Goal: Contribute content: Contribute content

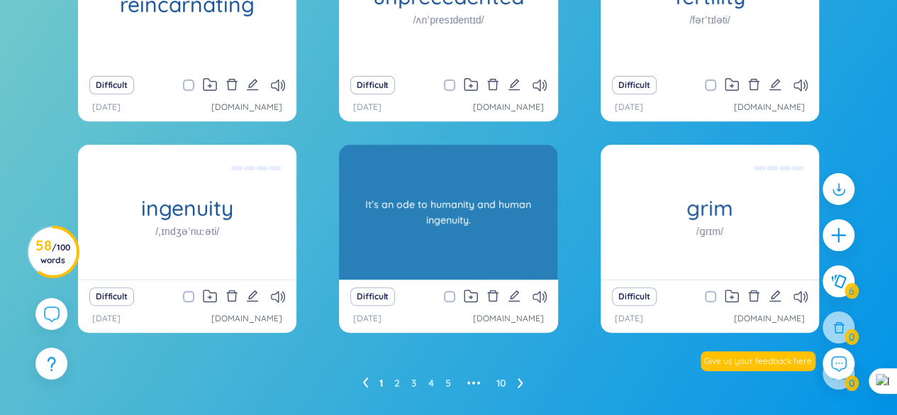
scroll to position [288, 0]
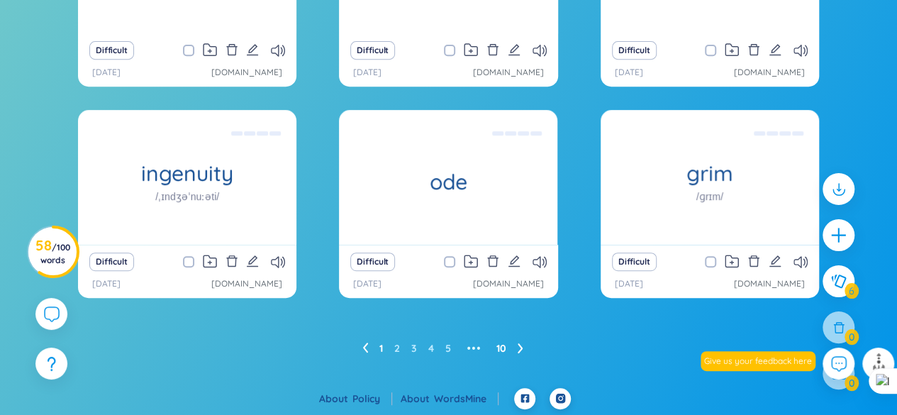
click at [499, 348] on link "10" at bounding box center [502, 348] width 10 height 21
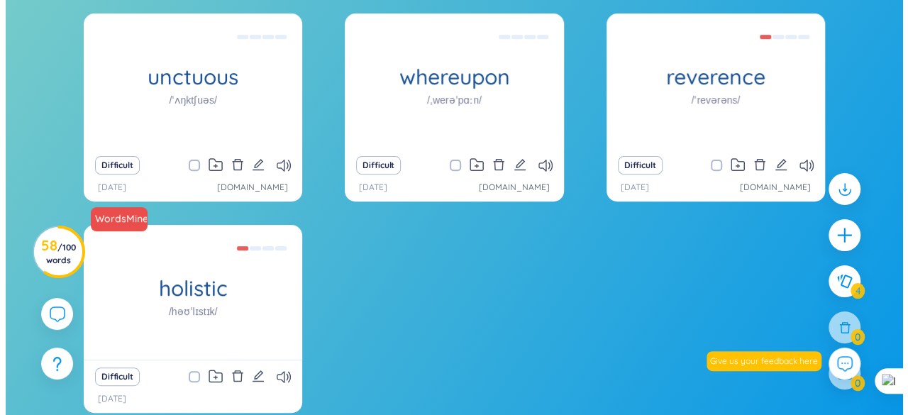
scroll to position [146, 0]
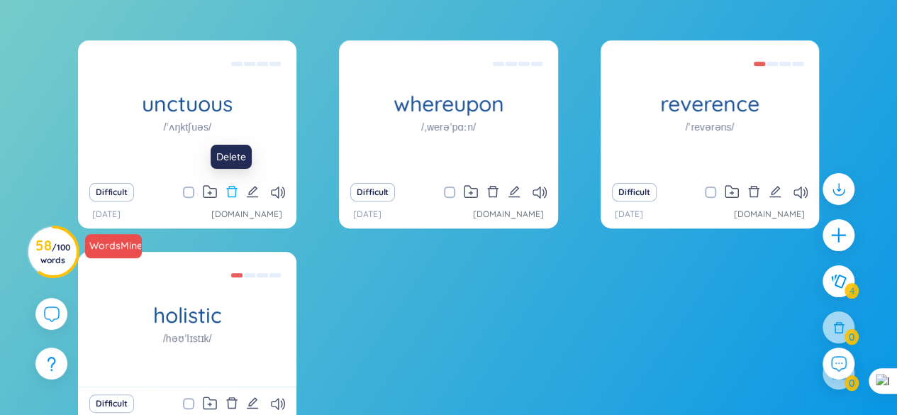
click at [234, 191] on icon "delete" at bounding box center [232, 191] width 13 height 13
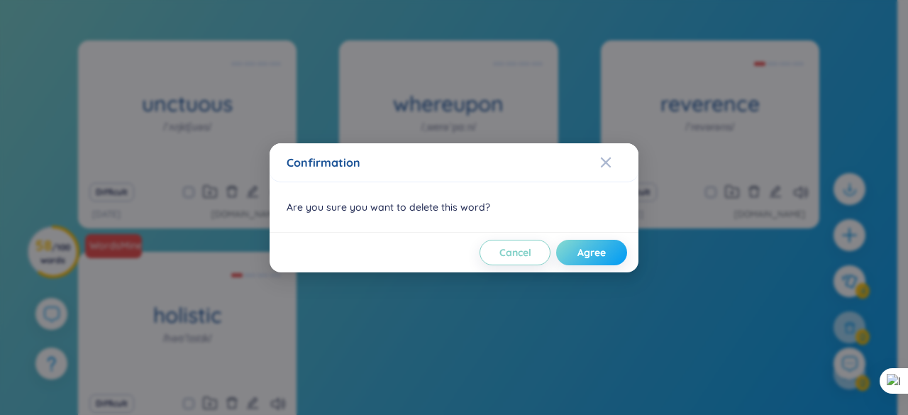
click at [587, 247] on span "Agree" at bounding box center [591, 252] width 28 height 14
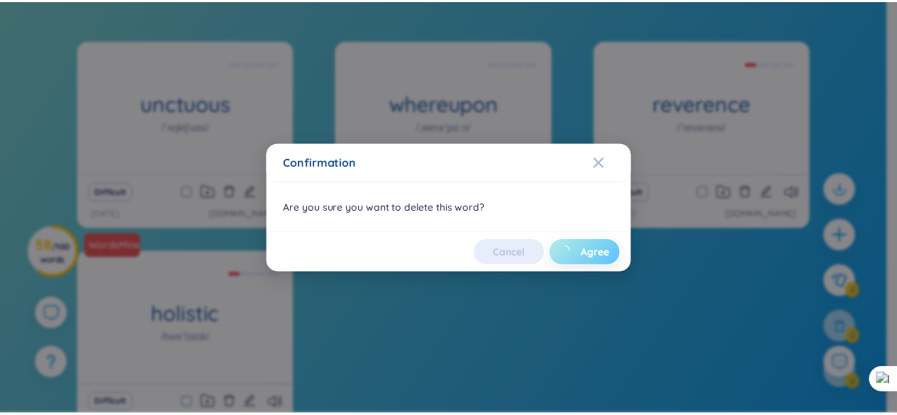
scroll to position [77, 0]
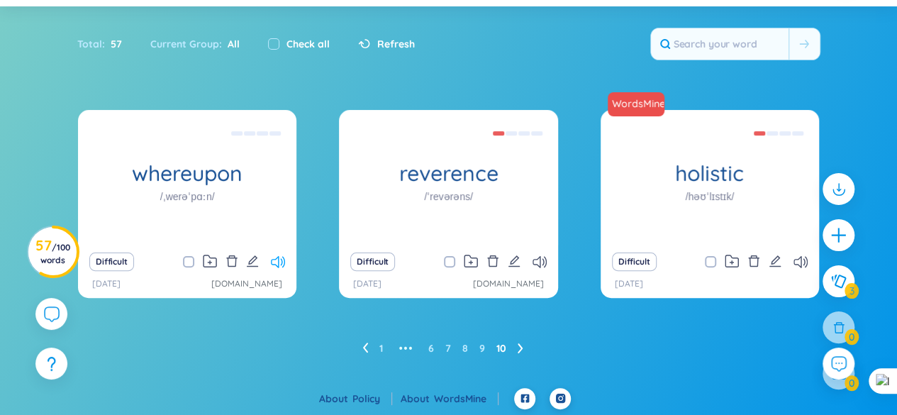
click at [275, 263] on icon at bounding box center [278, 262] width 14 height 12
click at [236, 260] on icon "delete" at bounding box center [231, 260] width 11 height 11
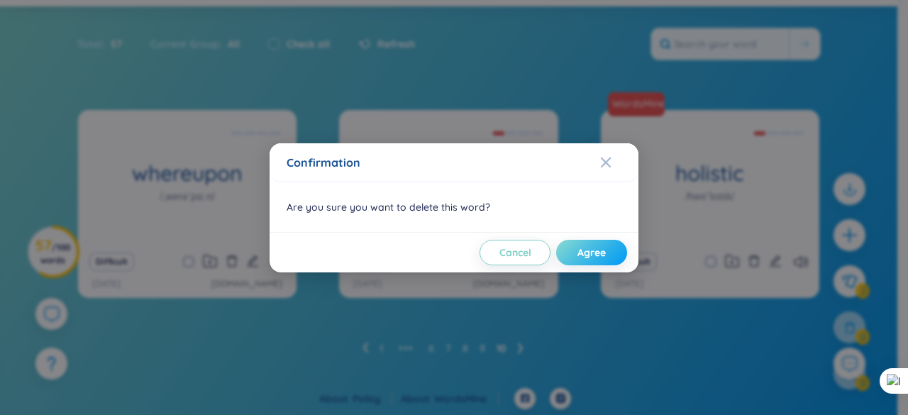
click at [573, 247] on button "Agree" at bounding box center [591, 253] width 71 height 26
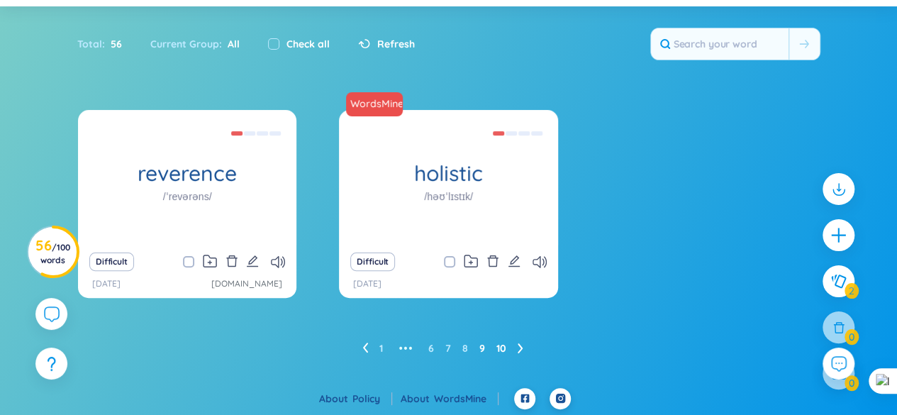
click at [482, 344] on link "9" at bounding box center [483, 348] width 6 height 21
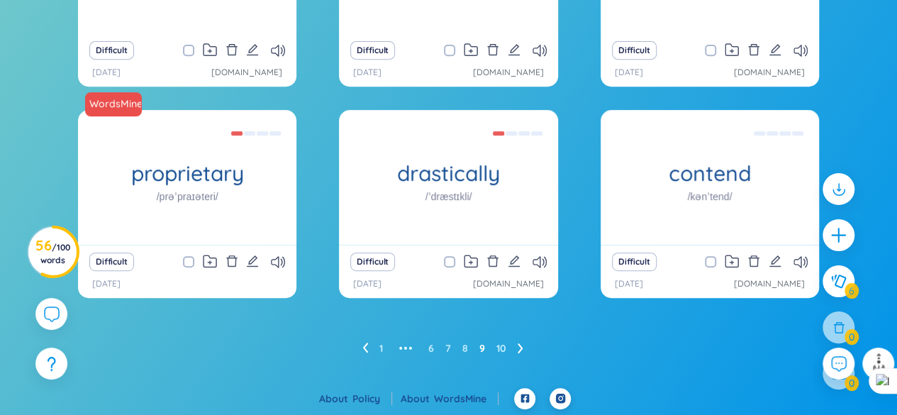
scroll to position [217, 0]
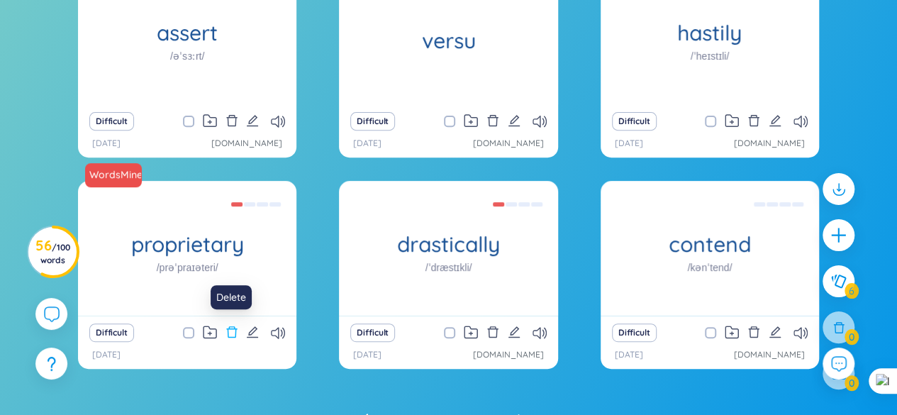
click at [228, 331] on icon "delete" at bounding box center [232, 332] width 13 height 13
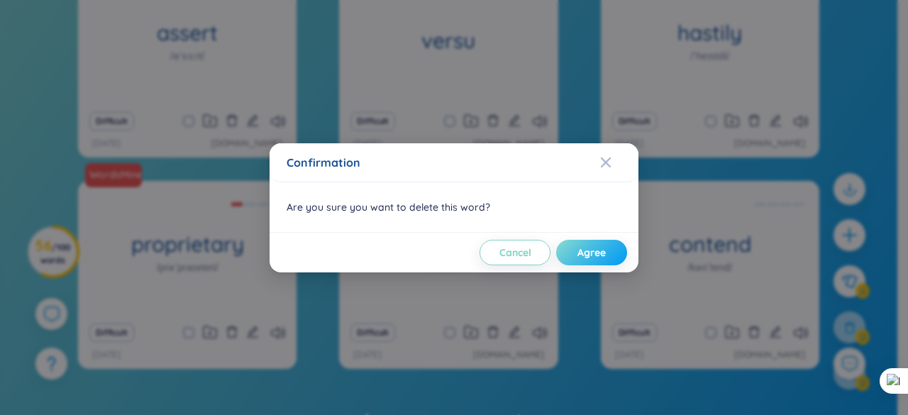
click at [609, 255] on button "Agree" at bounding box center [591, 253] width 71 height 26
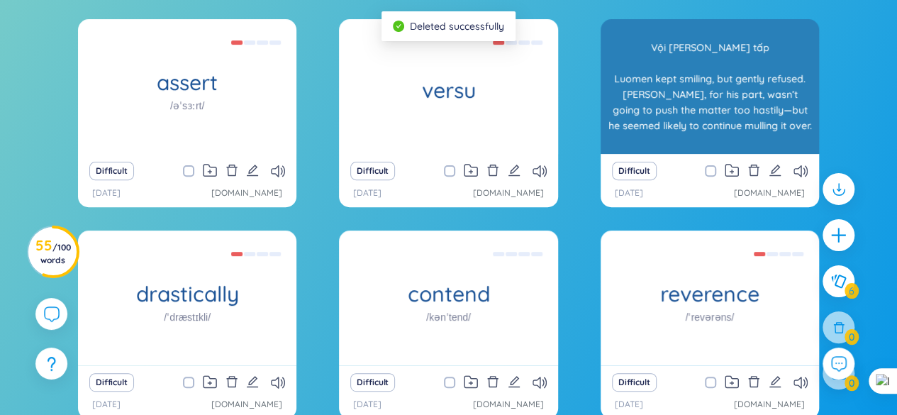
scroll to position [146, 0]
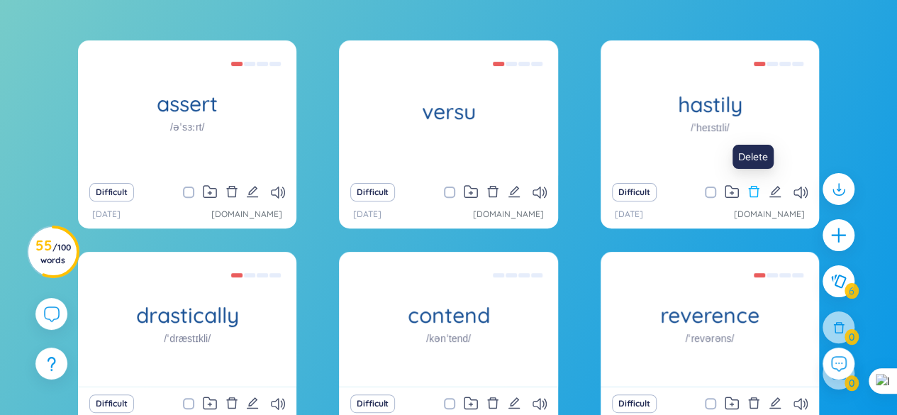
click at [756, 189] on icon "delete" at bounding box center [754, 191] width 13 height 13
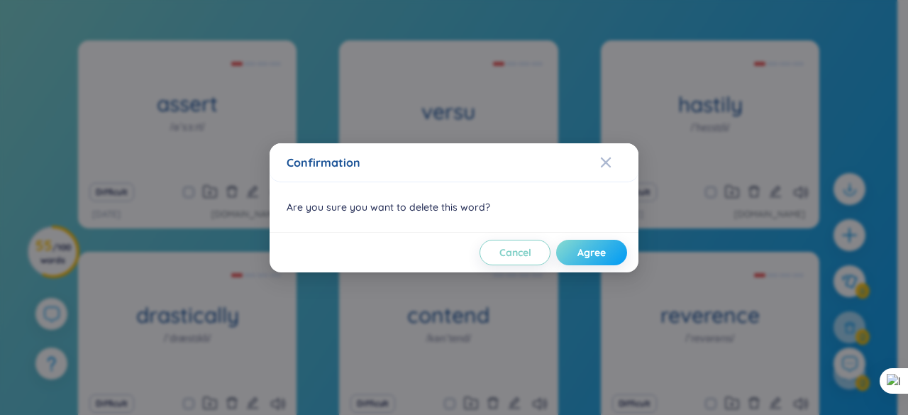
click at [596, 253] on span "Agree" at bounding box center [591, 252] width 28 height 14
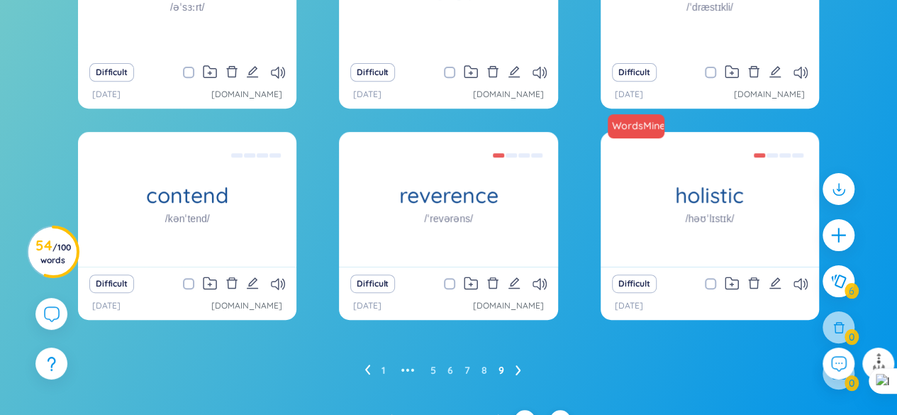
scroll to position [288, 0]
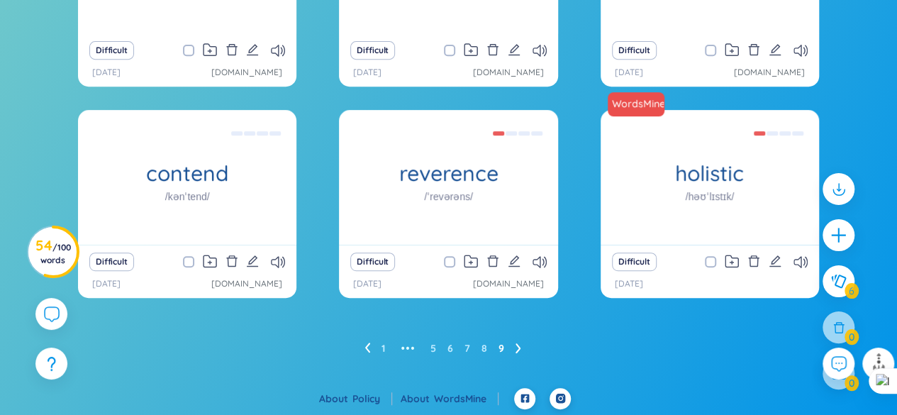
click at [480, 351] on ul "1 ••• 5 6 7 8 9" at bounding box center [449, 348] width 168 height 23
click at [482, 348] on link "8" at bounding box center [485, 348] width 6 height 21
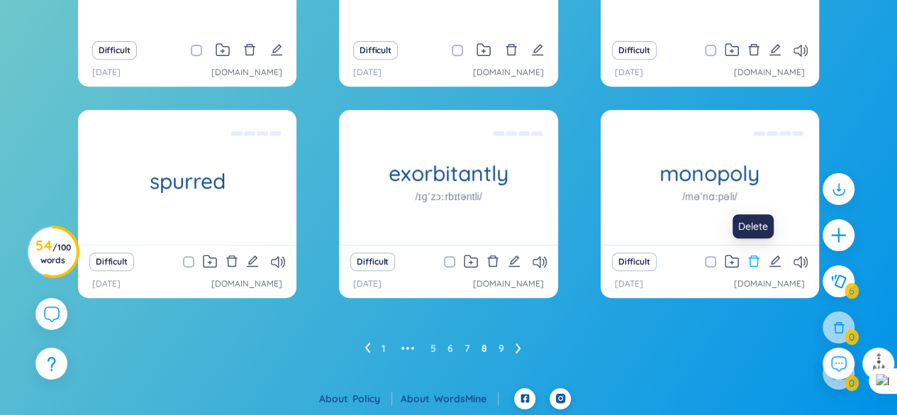
click at [756, 259] on icon "delete" at bounding box center [754, 261] width 13 height 13
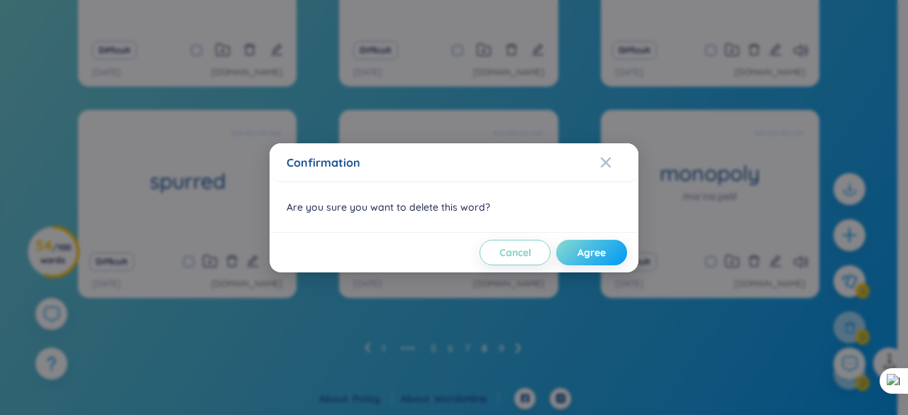
click at [590, 252] on span "Agree" at bounding box center [591, 252] width 28 height 14
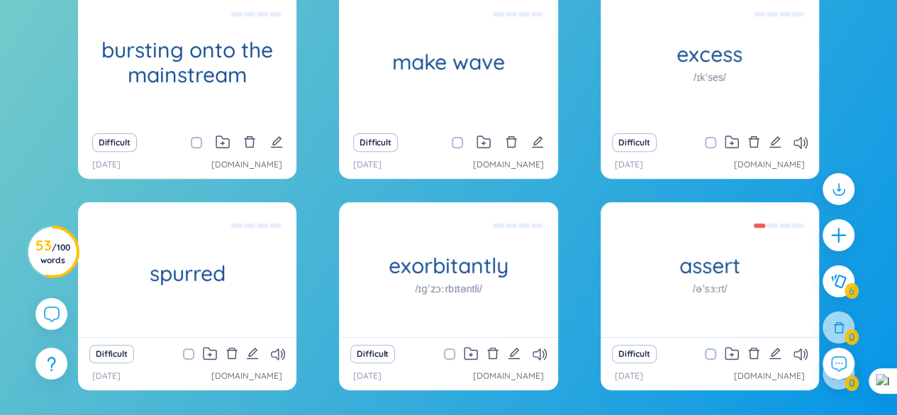
scroll to position [217, 0]
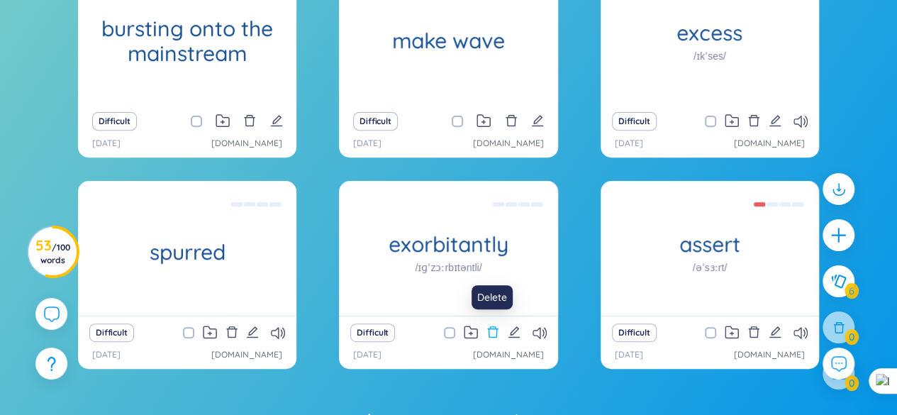
click at [496, 331] on icon "delete" at bounding box center [493, 332] width 13 height 13
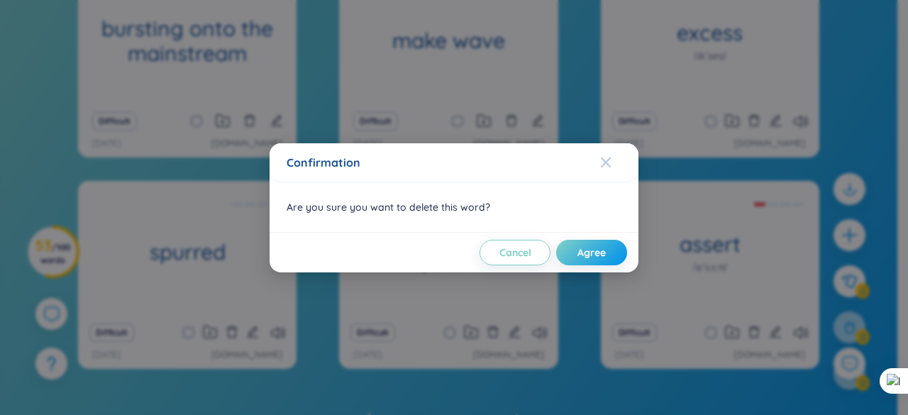
click at [609, 163] on icon "Close" at bounding box center [605, 162] width 11 height 11
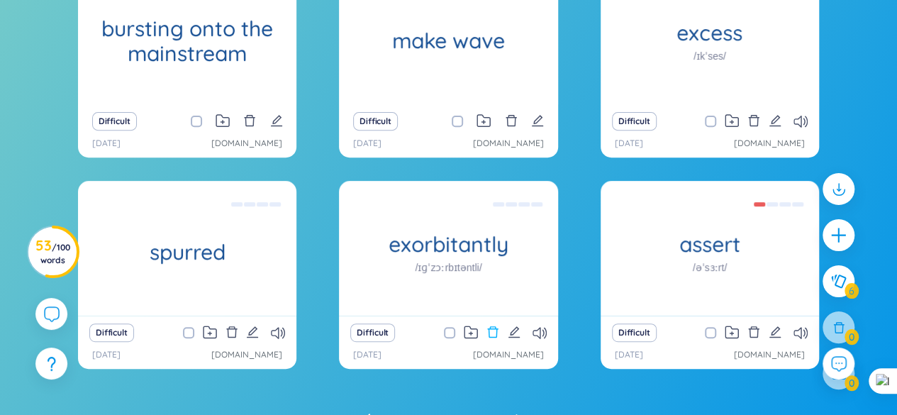
click at [493, 330] on icon "delete" at bounding box center [493, 332] width 13 height 13
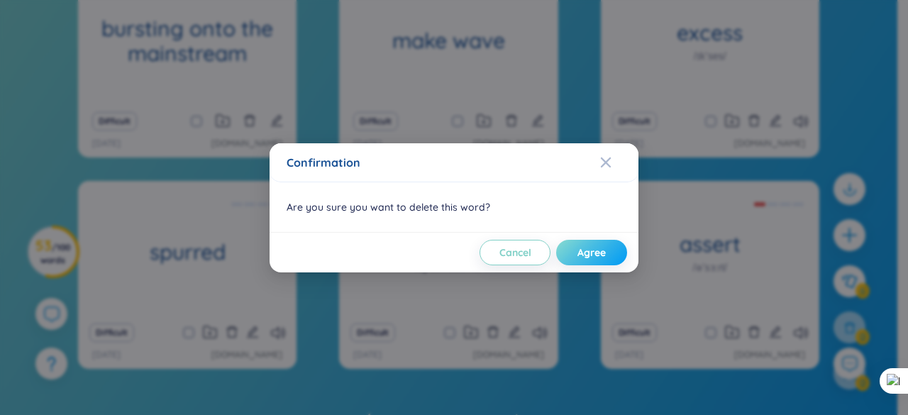
click at [602, 250] on span "Agree" at bounding box center [591, 252] width 28 height 14
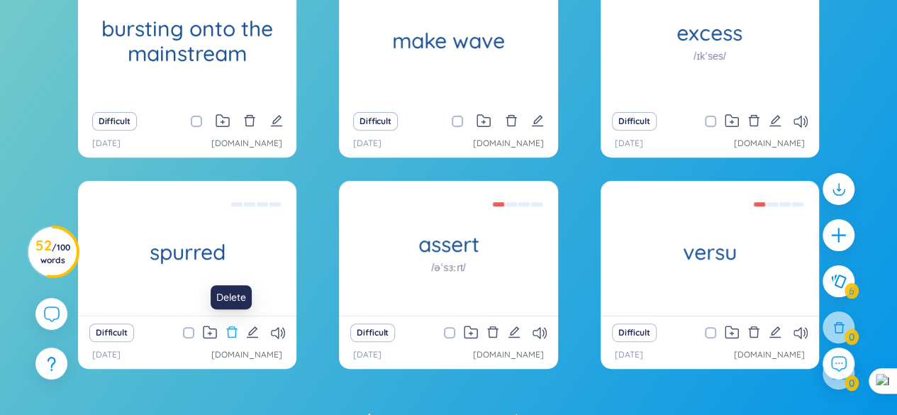
click at [235, 333] on icon "delete" at bounding box center [231, 331] width 11 height 11
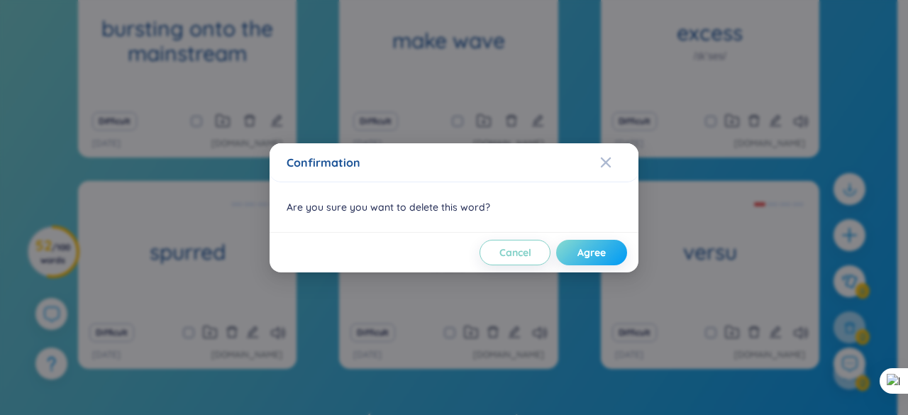
click at [588, 245] on span "Agree" at bounding box center [591, 252] width 28 height 14
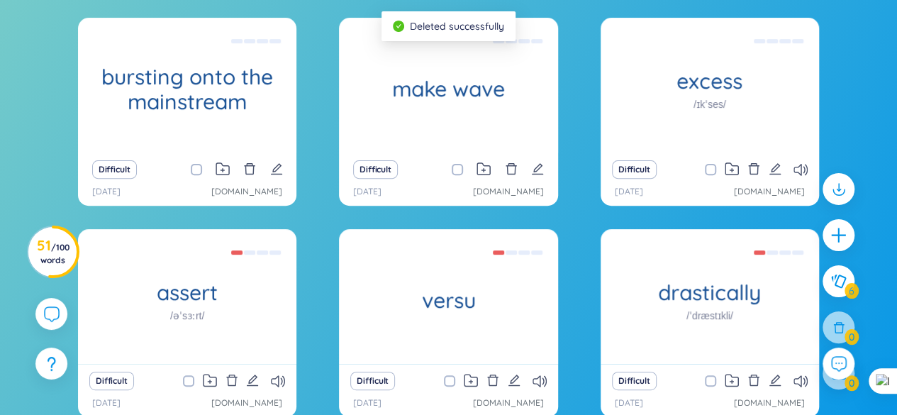
scroll to position [146, 0]
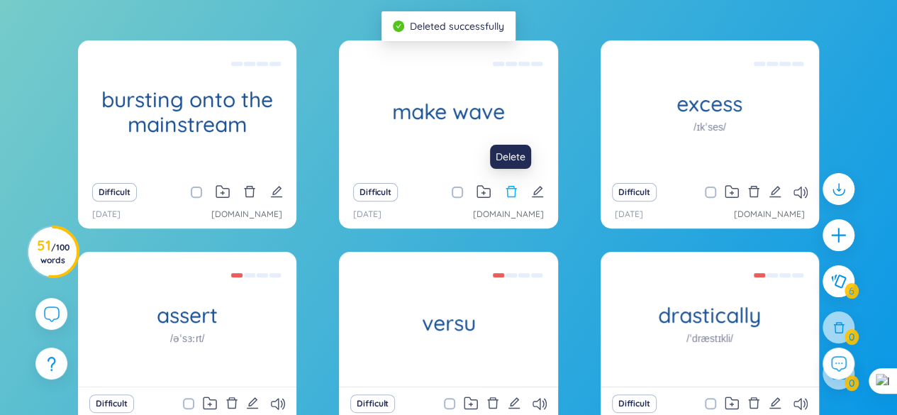
click at [511, 189] on icon "delete" at bounding box center [511, 191] width 13 height 13
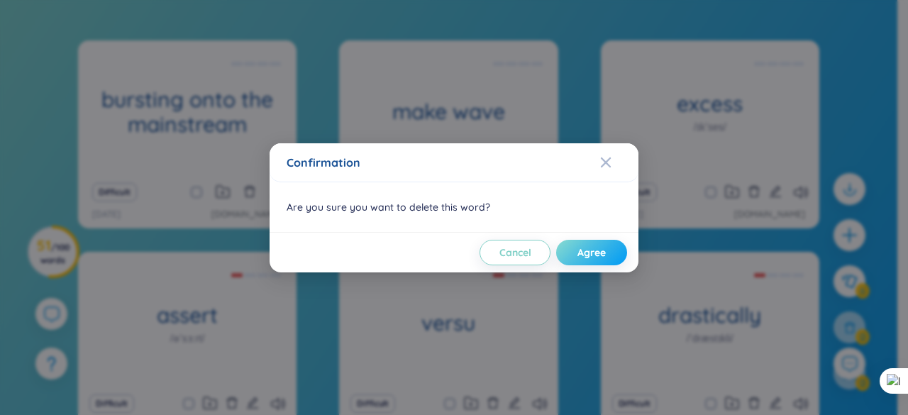
click at [585, 257] on span "Agree" at bounding box center [591, 252] width 28 height 14
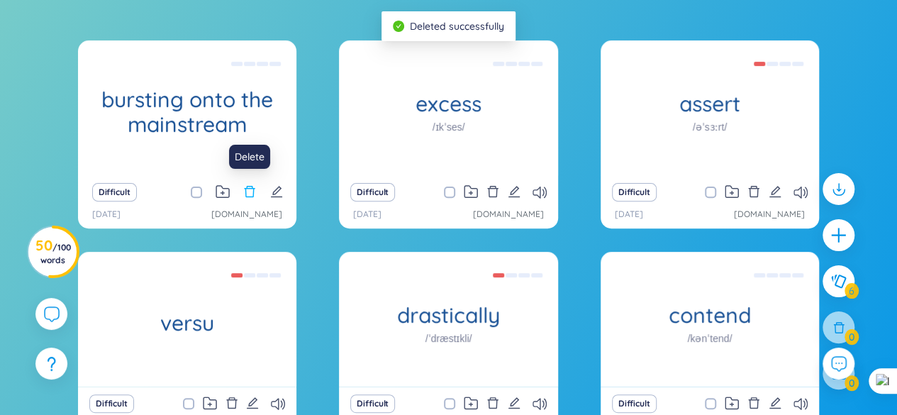
click at [245, 191] on icon "delete" at bounding box center [250, 191] width 11 height 11
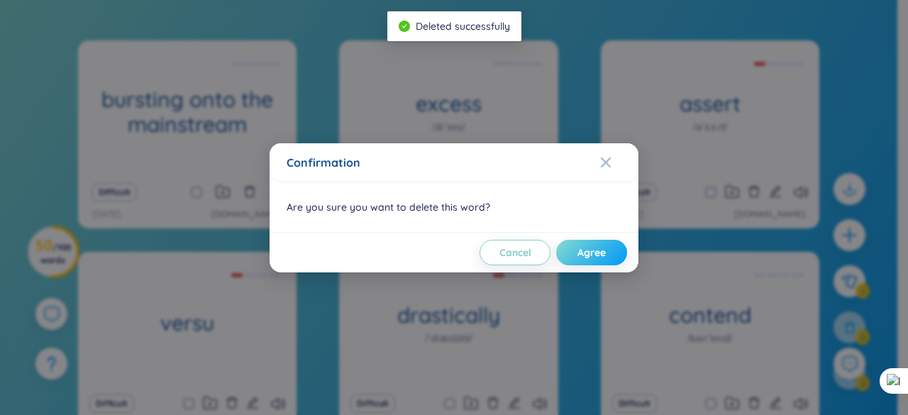
click at [585, 251] on span "Agree" at bounding box center [591, 252] width 28 height 14
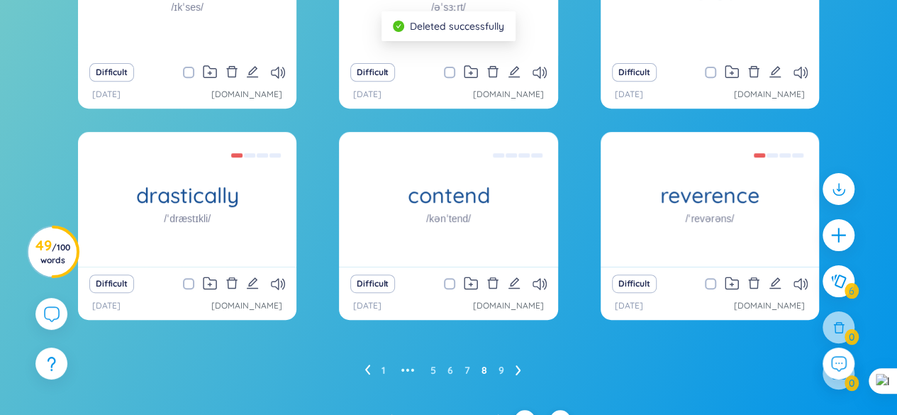
scroll to position [288, 0]
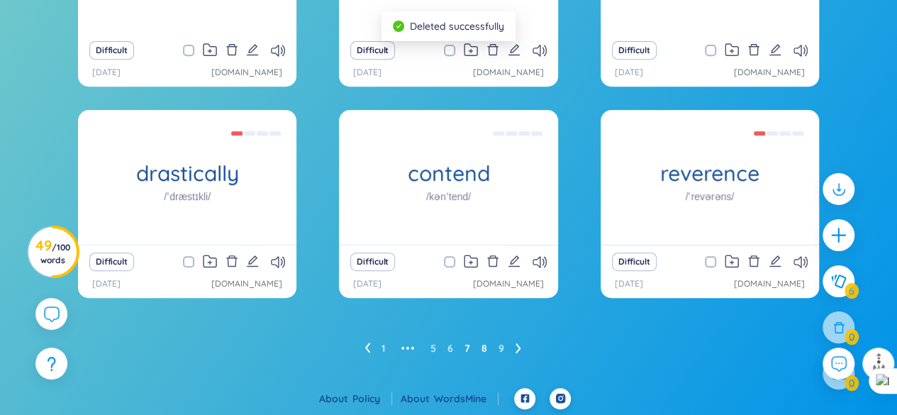
click at [468, 349] on link "7" at bounding box center [468, 348] width 6 height 21
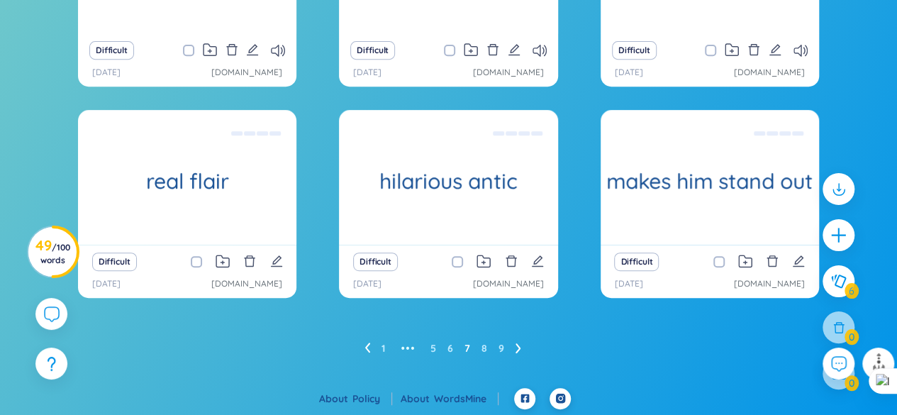
scroll to position [217, 0]
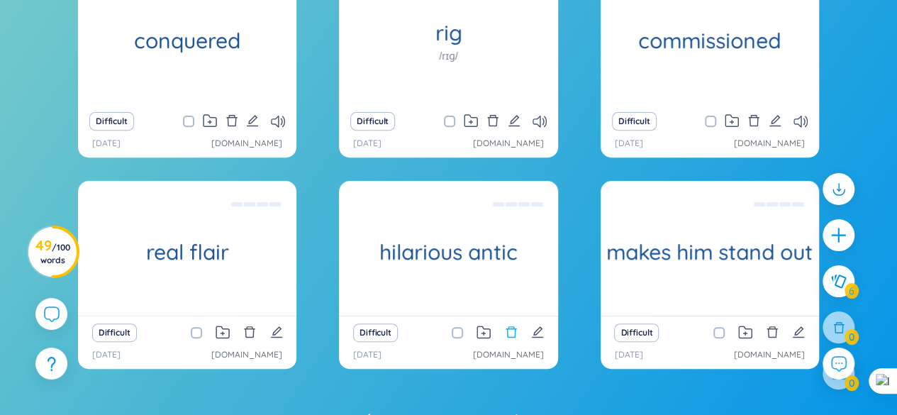
click at [513, 327] on icon "delete" at bounding box center [511, 332] width 13 height 13
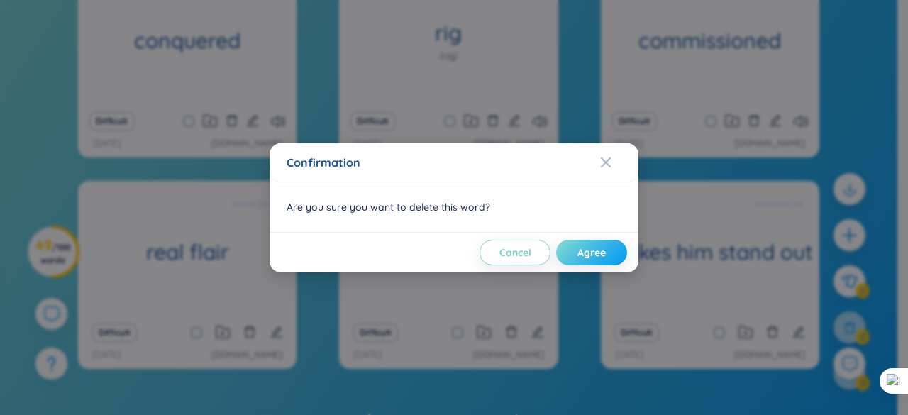
click at [568, 255] on button "Agree" at bounding box center [591, 253] width 71 height 26
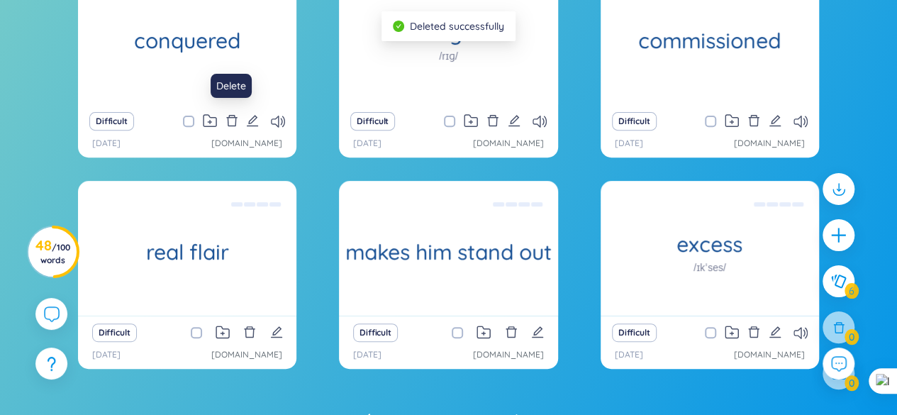
click at [231, 118] on icon "delete" at bounding box center [232, 120] width 13 height 13
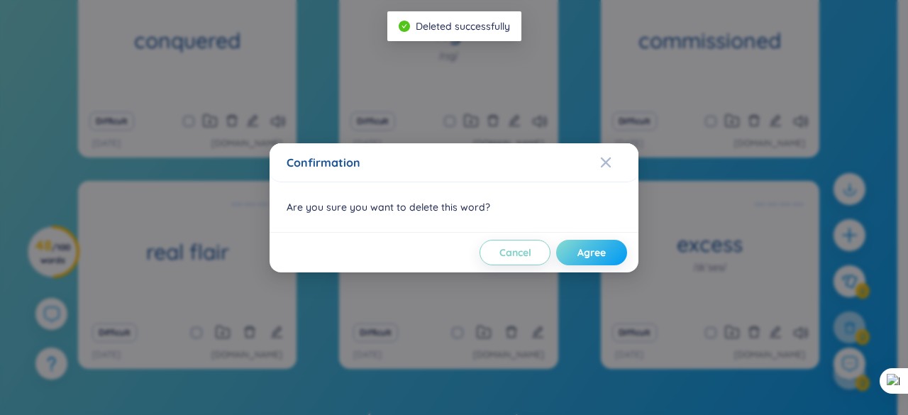
click at [602, 258] on span "Agree" at bounding box center [591, 252] width 28 height 14
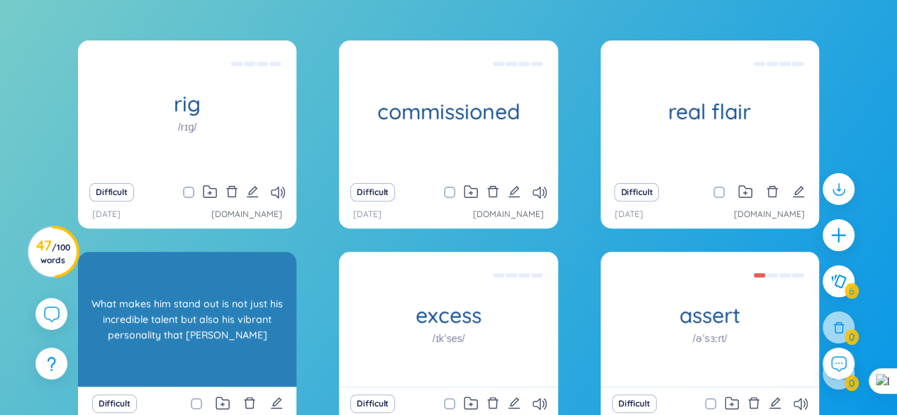
scroll to position [288, 0]
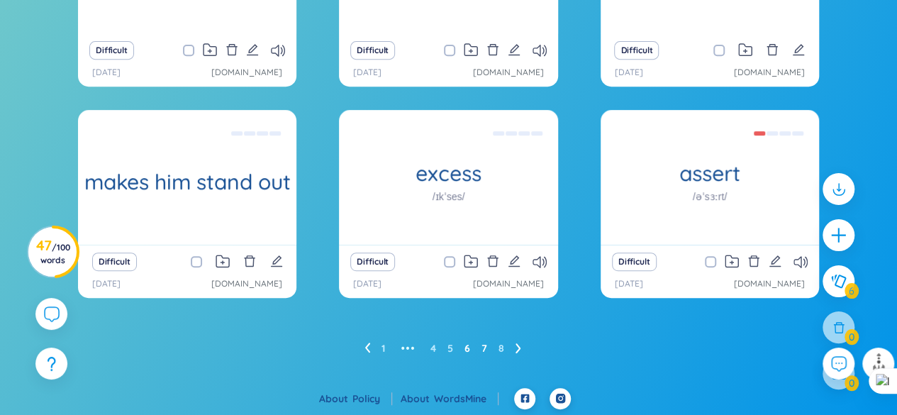
click at [468, 345] on link "6" at bounding box center [468, 348] width 6 height 21
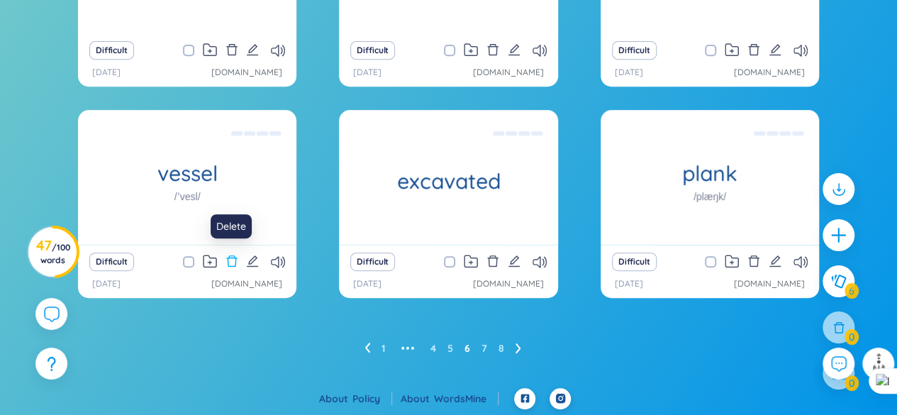
click at [230, 257] on icon "delete" at bounding box center [231, 260] width 11 height 11
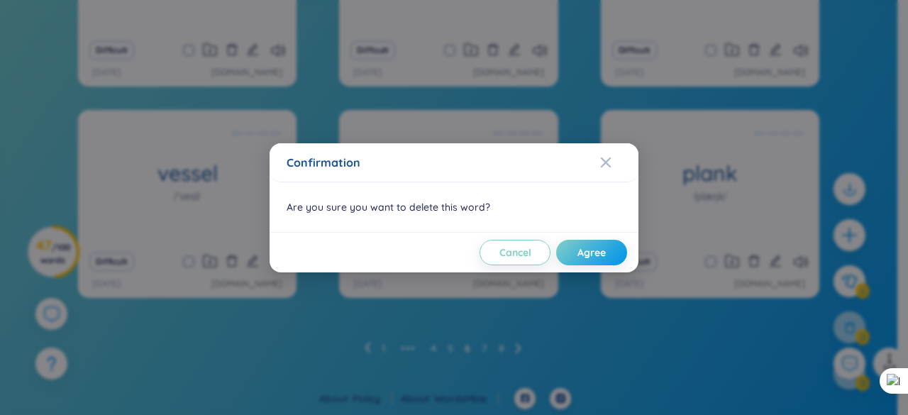
click at [283, 315] on div "Confirmation Are you sure you want to delete this word? Cancel Agree" at bounding box center [454, 207] width 908 height 415
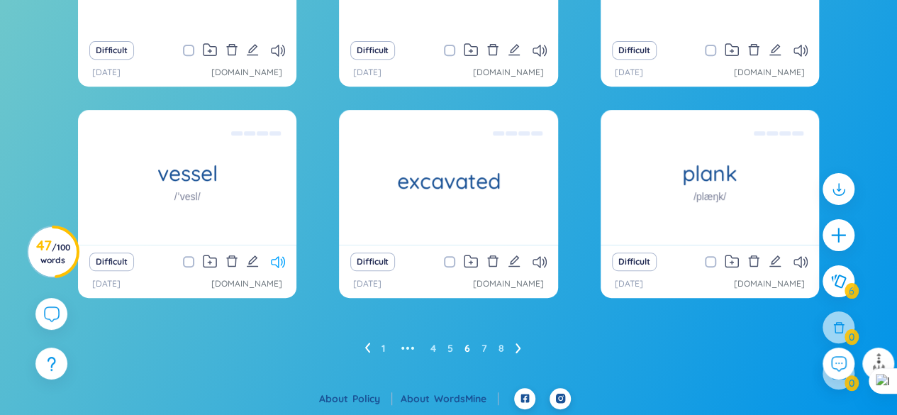
click at [277, 264] on icon at bounding box center [278, 262] width 14 height 12
click at [238, 260] on icon "delete" at bounding box center [232, 261] width 13 height 13
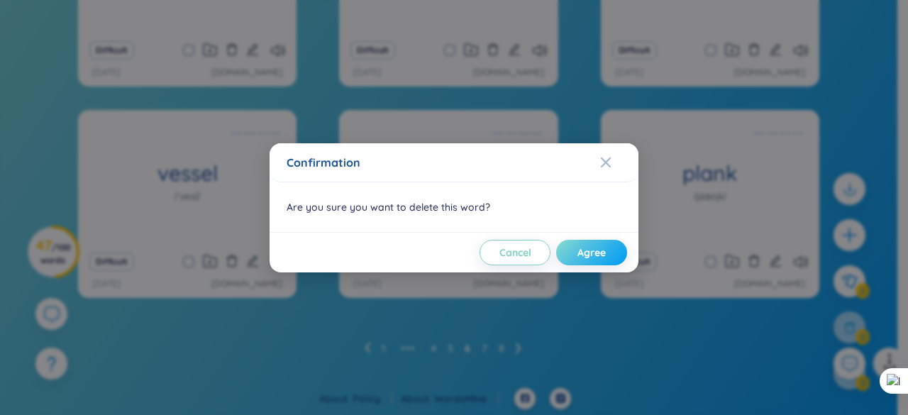
click at [596, 249] on span "Agree" at bounding box center [591, 252] width 28 height 14
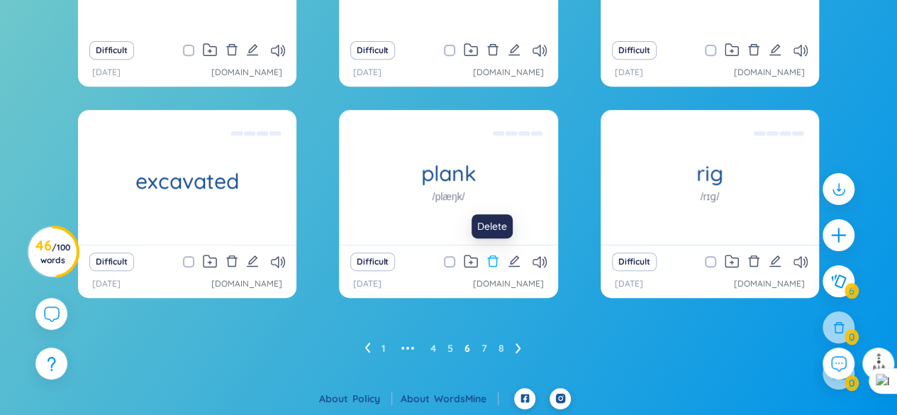
click at [489, 255] on icon "delete" at bounding box center [492, 260] width 11 height 11
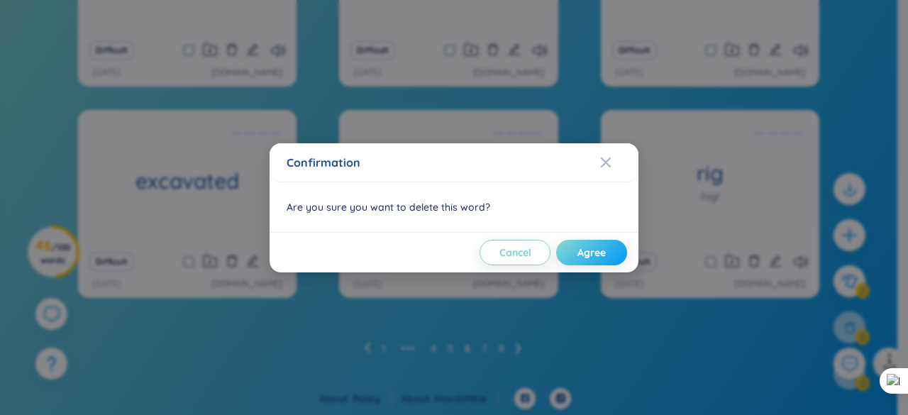
click at [585, 248] on span "Agree" at bounding box center [591, 252] width 28 height 14
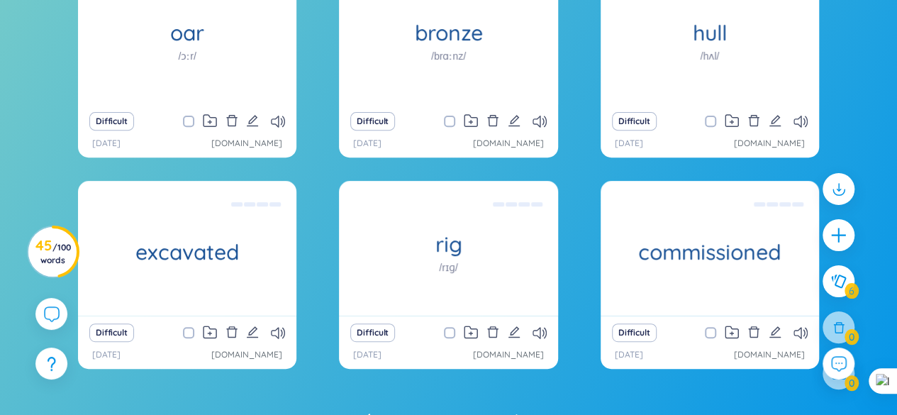
scroll to position [146, 0]
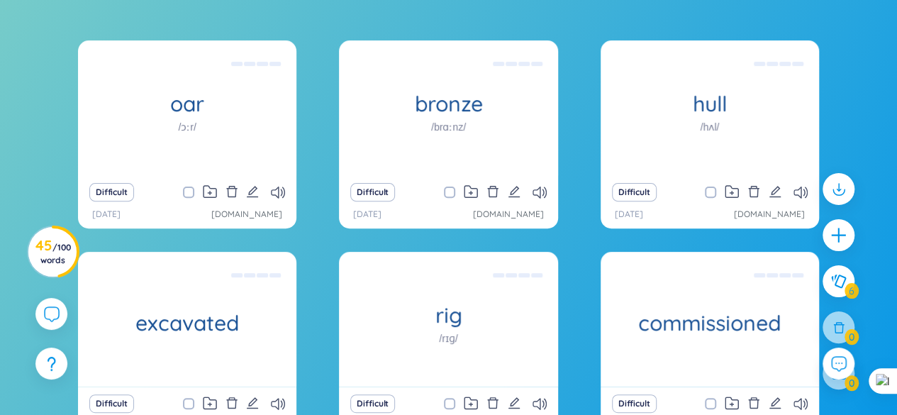
click at [866, 195] on div "oar /ɔːr/ Mái chèo They had a bronze battering ram, which was used to [PERSON_N…" at bounding box center [448, 270] width 883 height 461
click at [494, 191] on icon "delete" at bounding box center [493, 191] width 13 height 13
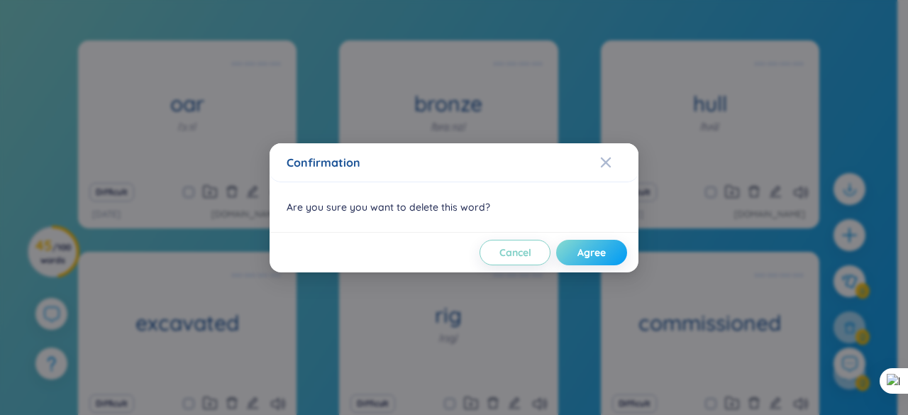
click at [582, 248] on span "Agree" at bounding box center [591, 252] width 28 height 14
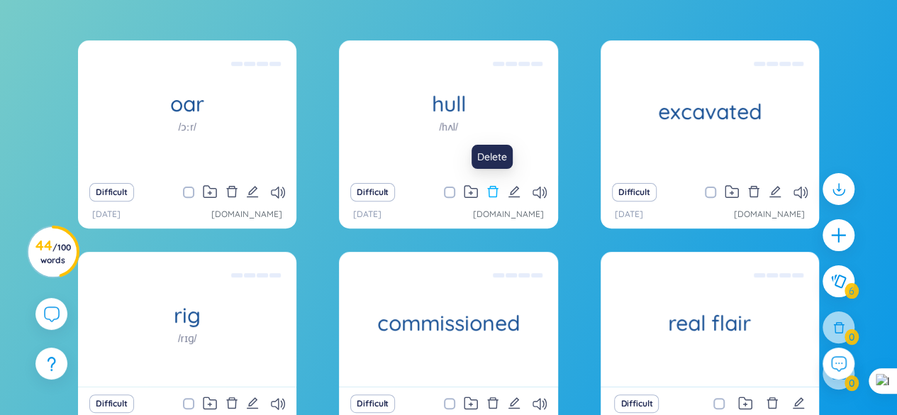
click at [492, 194] on icon "delete" at bounding box center [493, 191] width 13 height 13
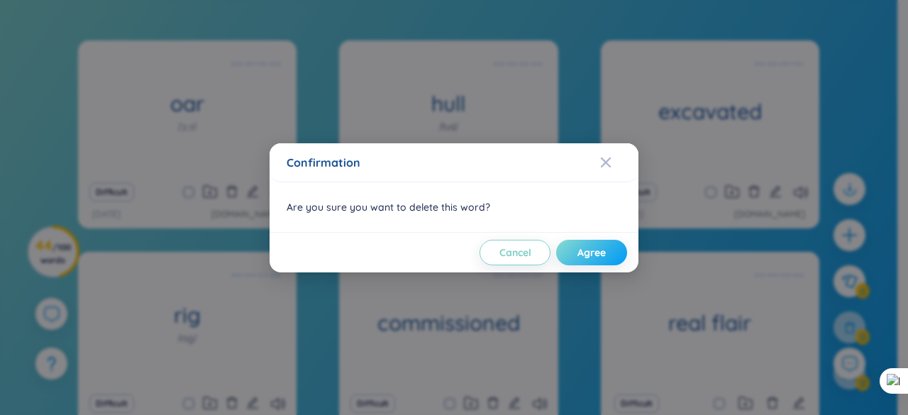
click at [572, 252] on button "Agree" at bounding box center [591, 253] width 71 height 26
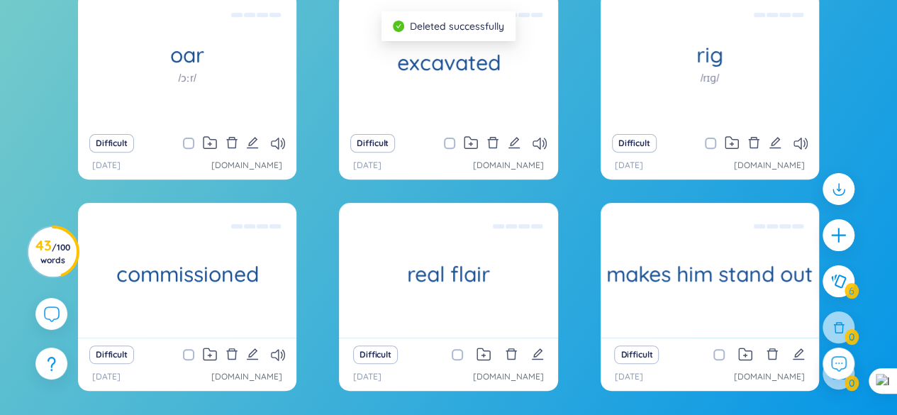
scroll to position [217, 0]
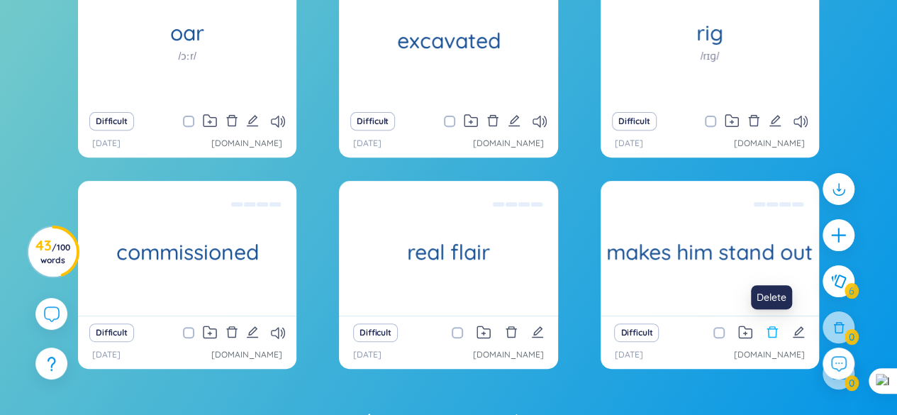
click at [772, 332] on icon "delete" at bounding box center [772, 332] width 13 height 13
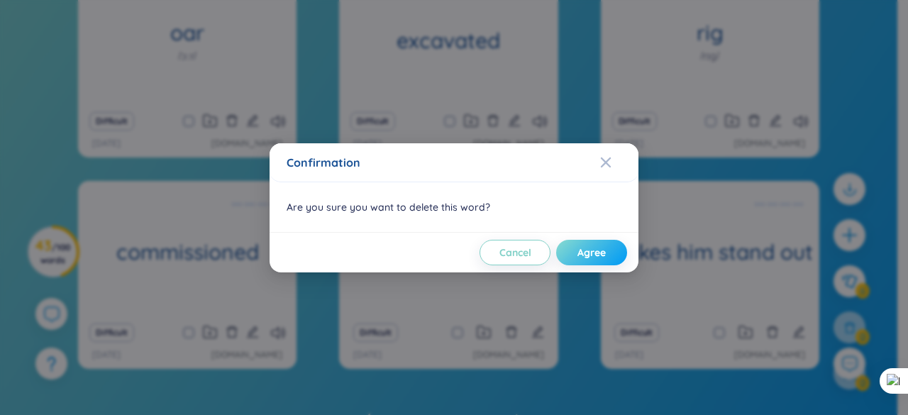
click at [616, 255] on button "Agree" at bounding box center [591, 253] width 71 height 26
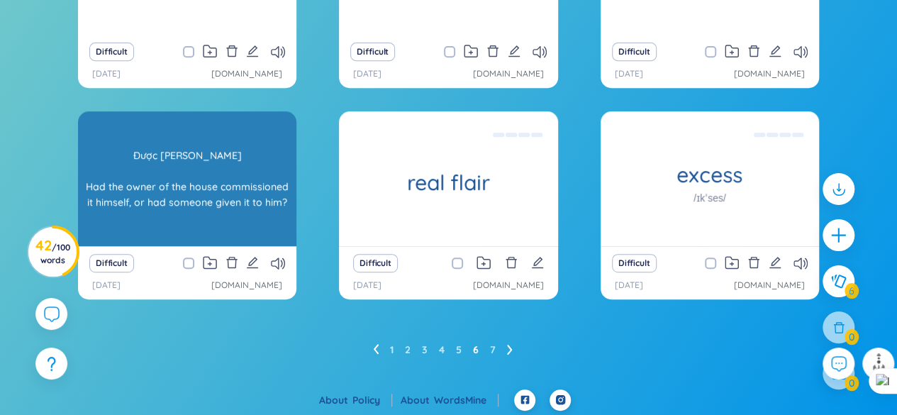
scroll to position [288, 0]
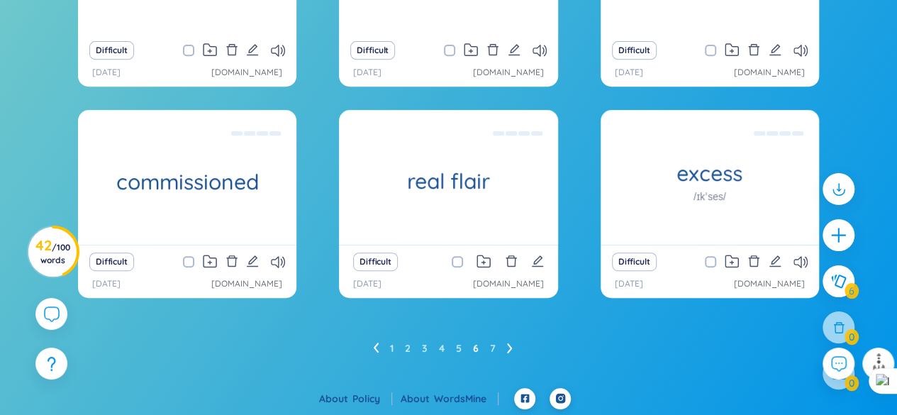
click at [454, 350] on ul "1 2 3 4 5 6 7" at bounding box center [448, 348] width 151 height 23
click at [460, 343] on link "5" at bounding box center [459, 348] width 6 height 21
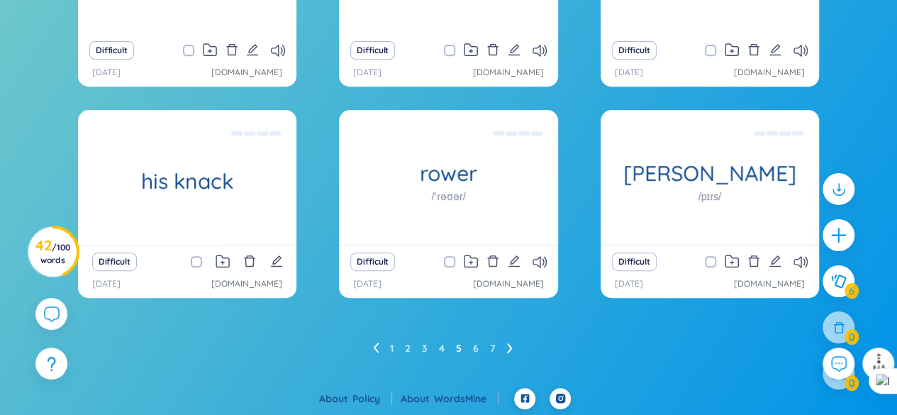
scroll to position [217, 0]
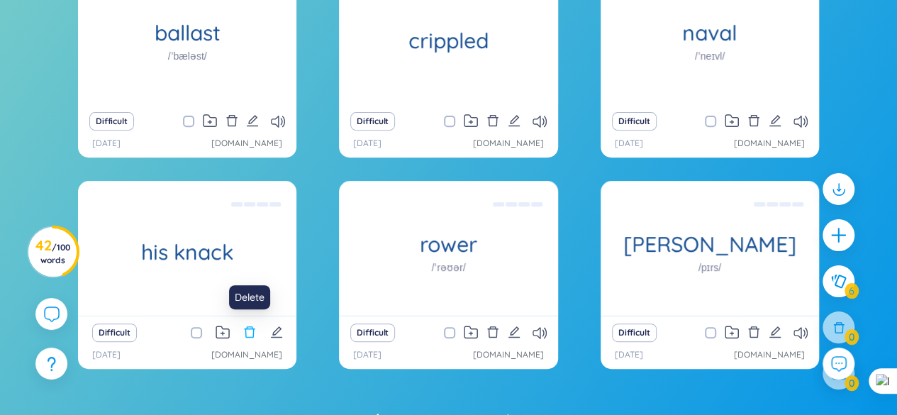
click at [250, 328] on icon "delete" at bounding box center [249, 332] width 13 height 13
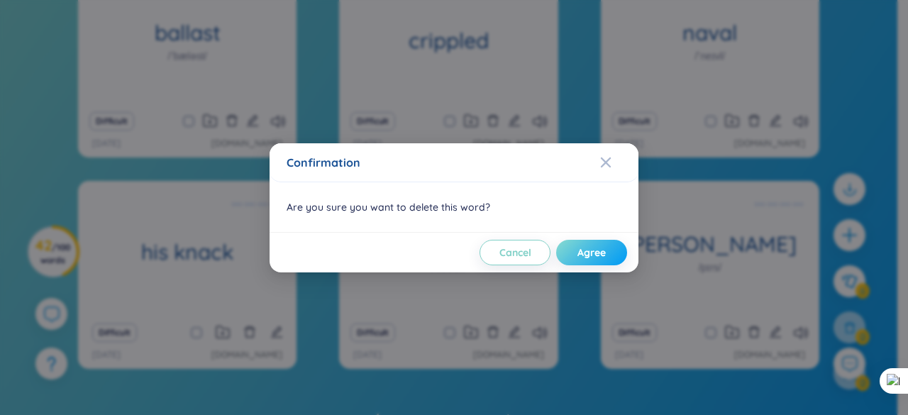
click at [610, 252] on button "Agree" at bounding box center [591, 253] width 71 height 26
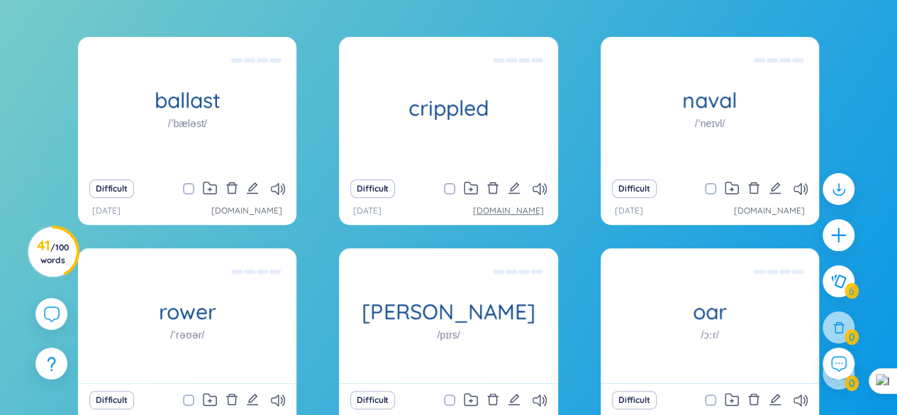
scroll to position [146, 0]
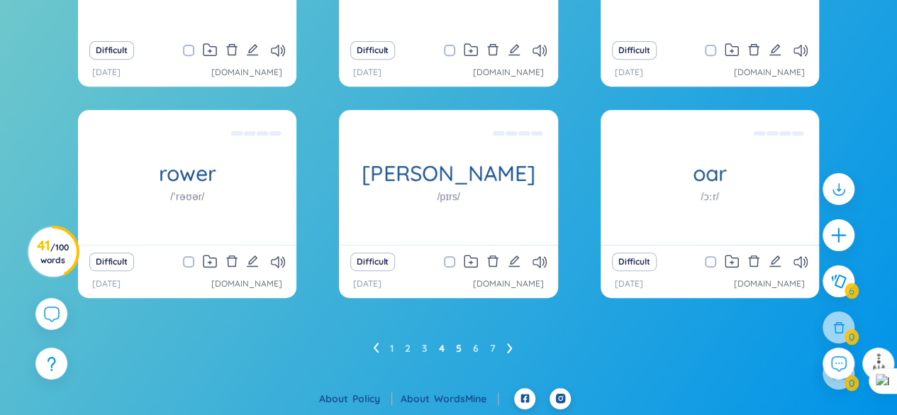
click at [439, 350] on link "4" at bounding box center [442, 348] width 6 height 21
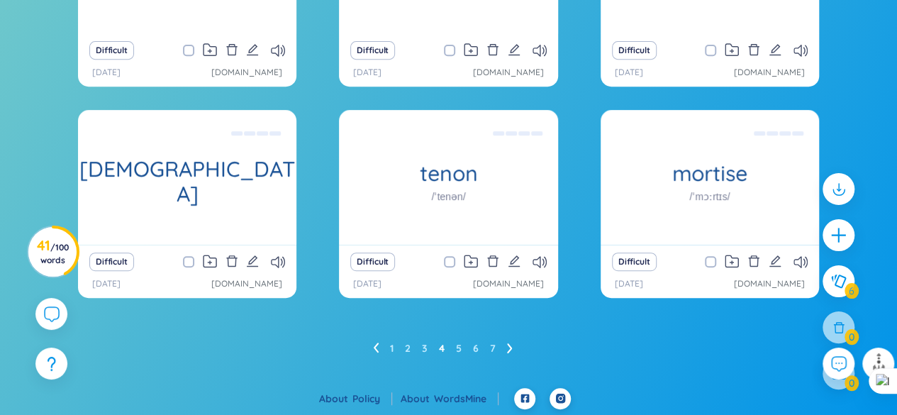
scroll to position [217, 0]
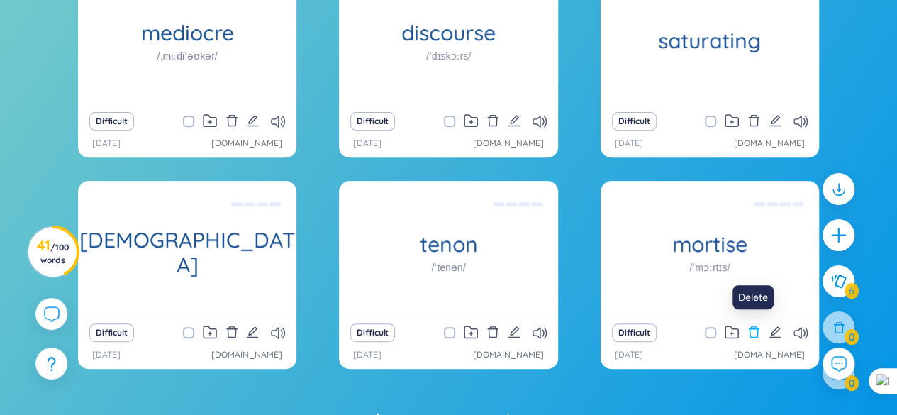
click at [753, 330] on icon "delete" at bounding box center [754, 332] width 13 height 13
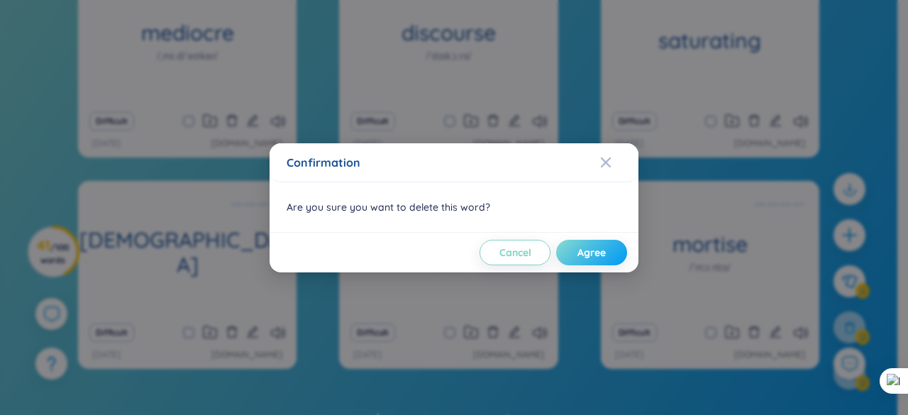
click at [585, 243] on button "Agree" at bounding box center [591, 253] width 71 height 26
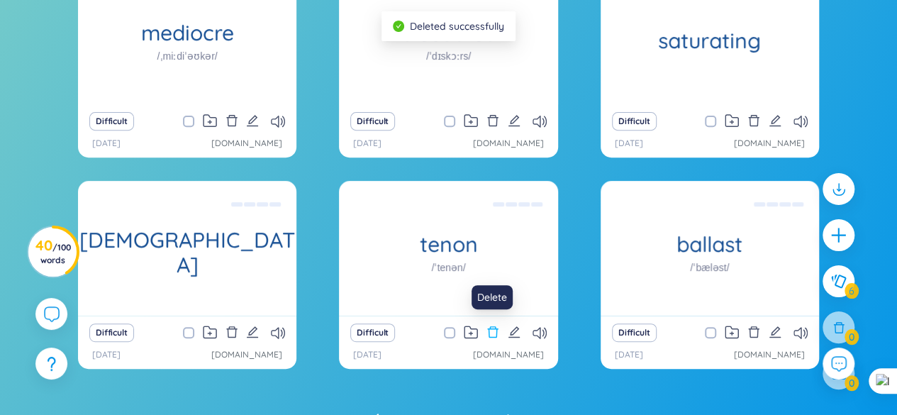
click at [494, 332] on icon "delete" at bounding box center [493, 332] width 13 height 13
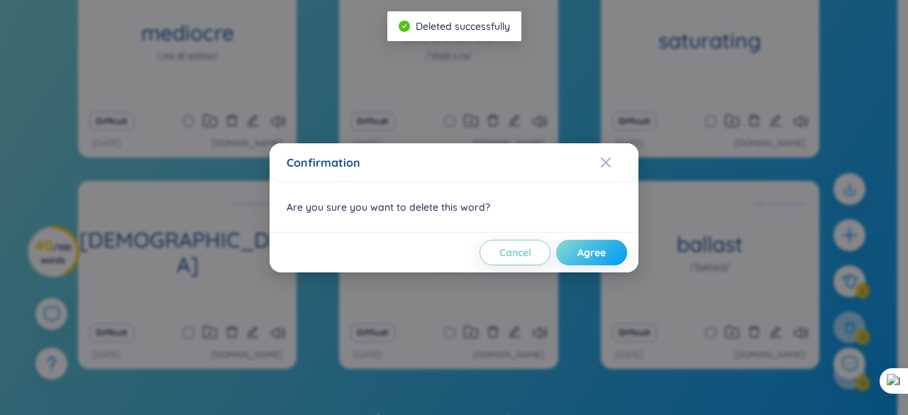
click at [583, 248] on span "Agree" at bounding box center [591, 252] width 28 height 14
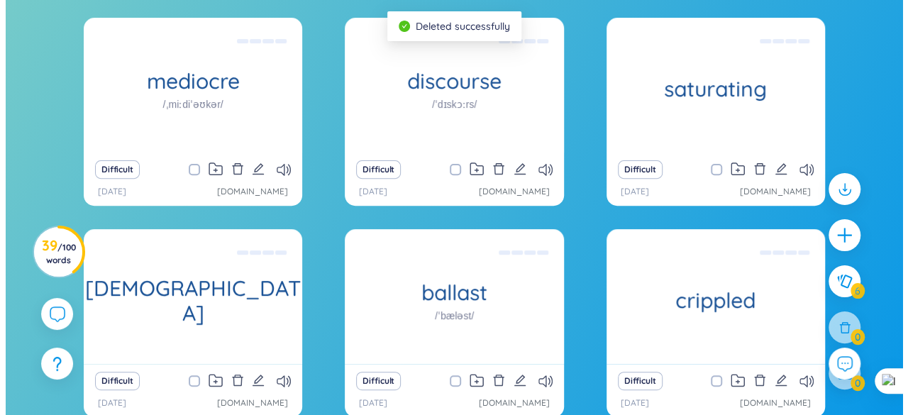
scroll to position [146, 0]
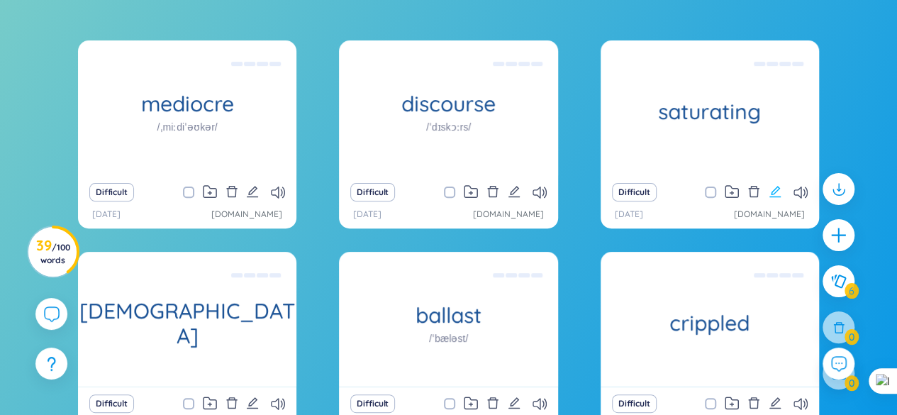
click at [773, 192] on icon "edit" at bounding box center [775, 191] width 13 height 13
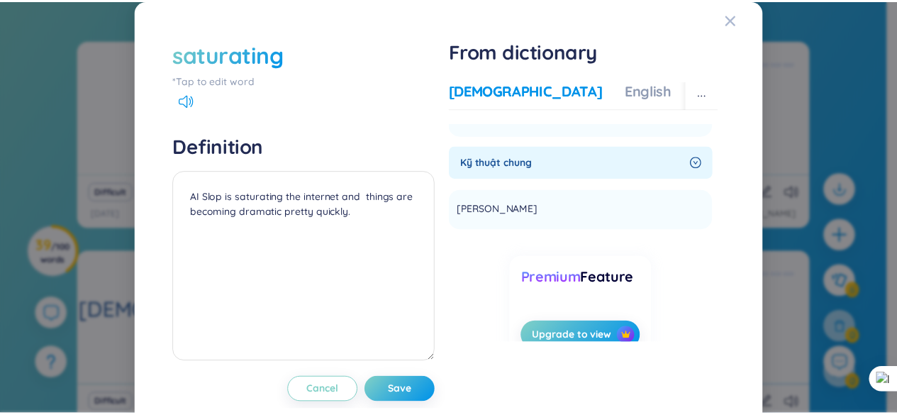
scroll to position [0, 0]
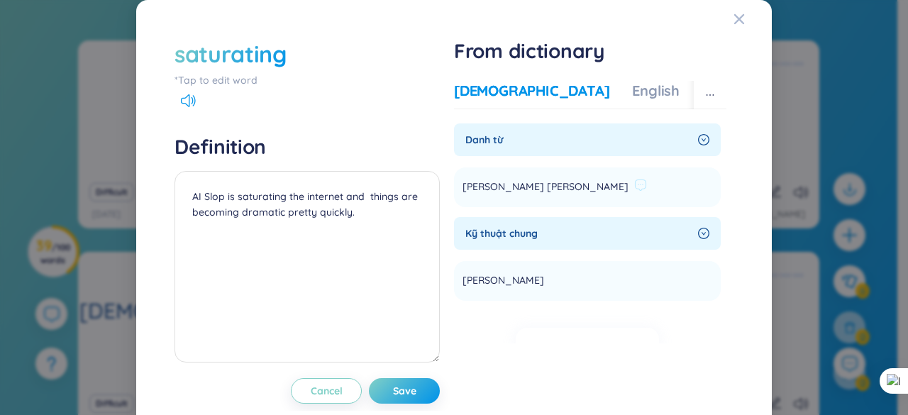
click at [649, 174] on li "[PERSON_NAME] [PERSON_NAME] Add" at bounding box center [587, 187] width 267 height 40
click at [634, 182] on icon at bounding box center [640, 185] width 13 height 13
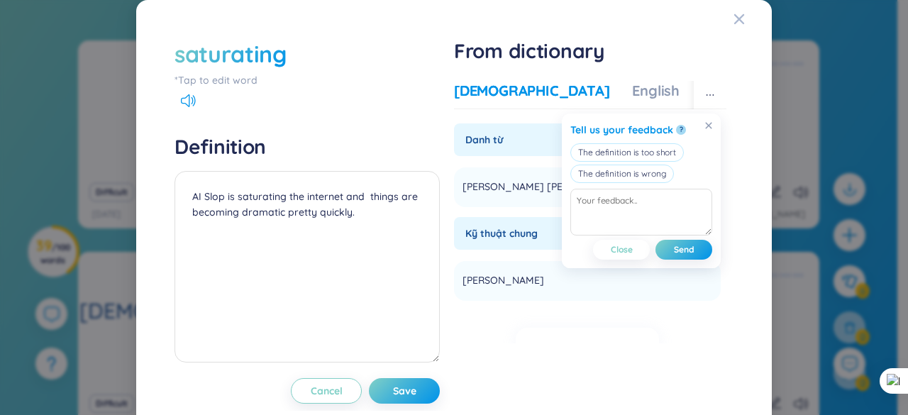
click at [494, 184] on span "[PERSON_NAME] [PERSON_NAME]" at bounding box center [546, 187] width 166 height 17
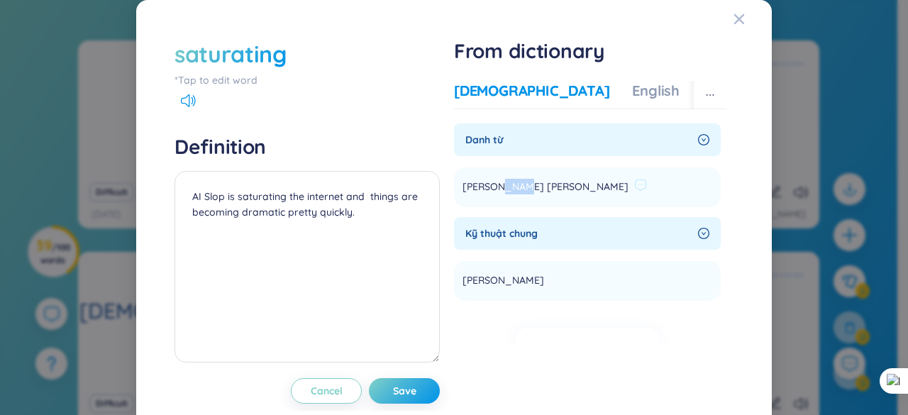
click at [494, 184] on span "[PERSON_NAME] [PERSON_NAME]" at bounding box center [546, 187] width 166 height 17
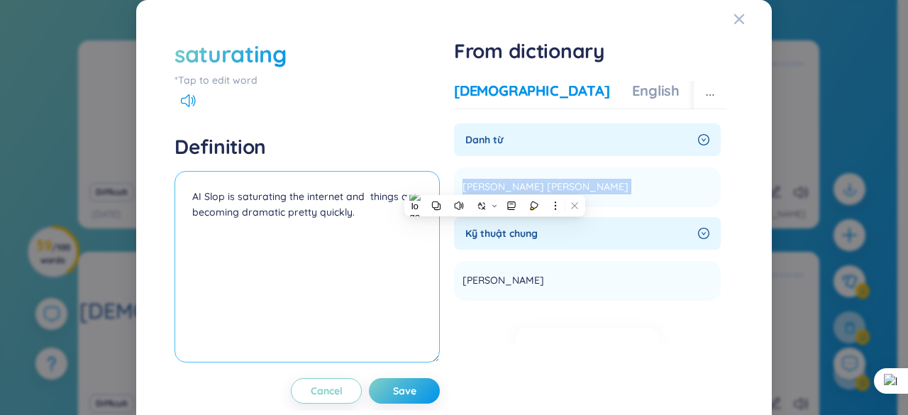
copy section "[PERSON_NAME] [PERSON_NAME] Add"
click at [192, 197] on textarea "AI Slop is saturating the internet and things are becoming dramatic pretty quic…" at bounding box center [307, 267] width 265 height 192
paste textarea "[PERSON_NAME] [PERSON_NAME]"
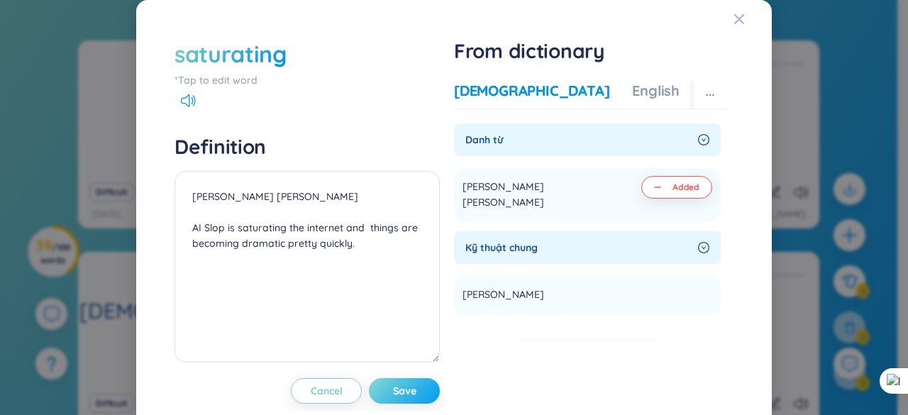
click at [411, 387] on button "Save" at bounding box center [404, 391] width 71 height 26
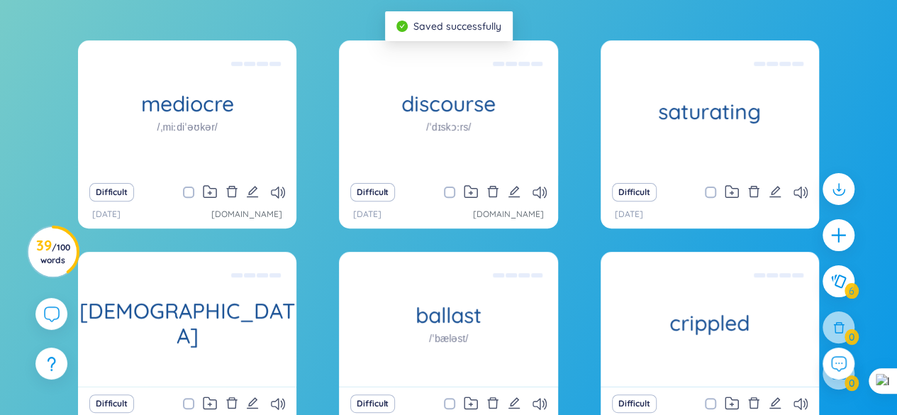
scroll to position [217, 0]
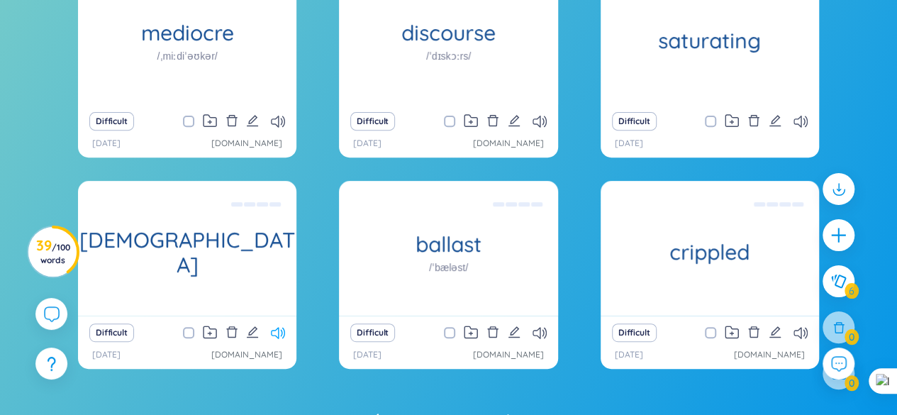
click at [276, 335] on icon at bounding box center [278, 333] width 14 height 12
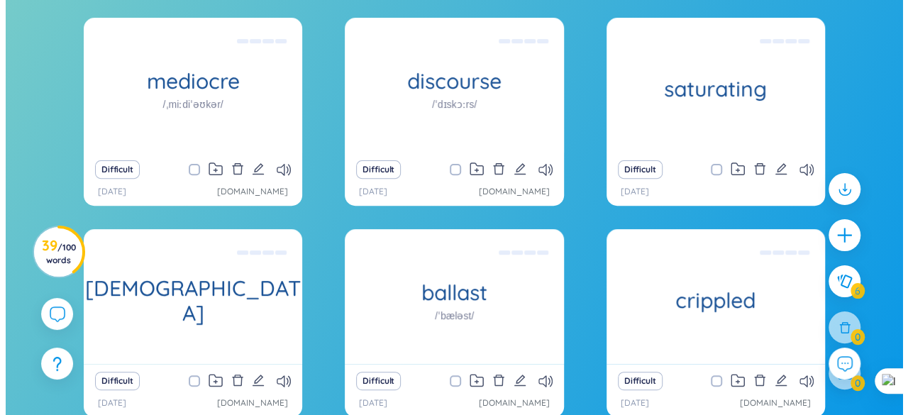
scroll to position [146, 0]
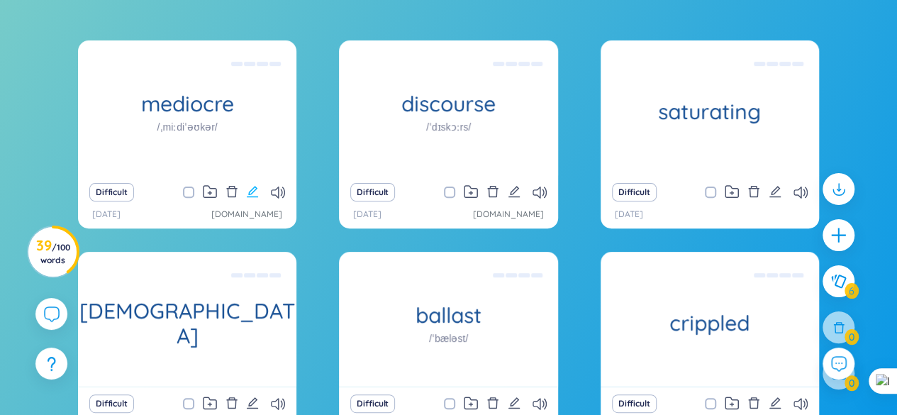
click at [255, 190] on icon "edit" at bounding box center [252, 191] width 11 height 11
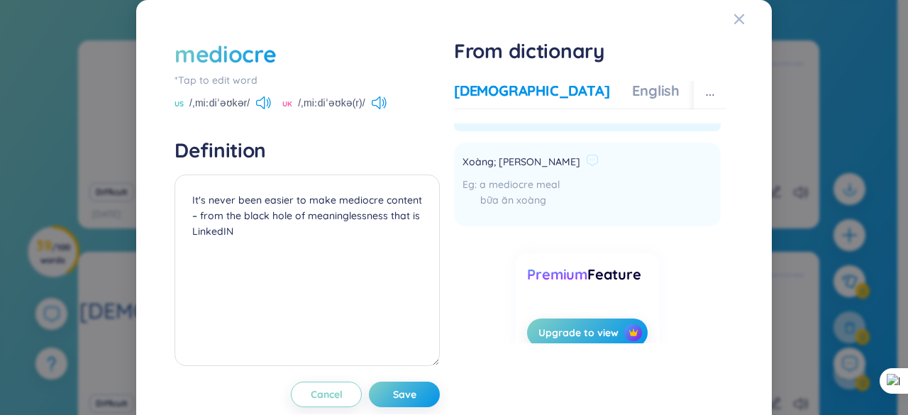
scroll to position [0, 0]
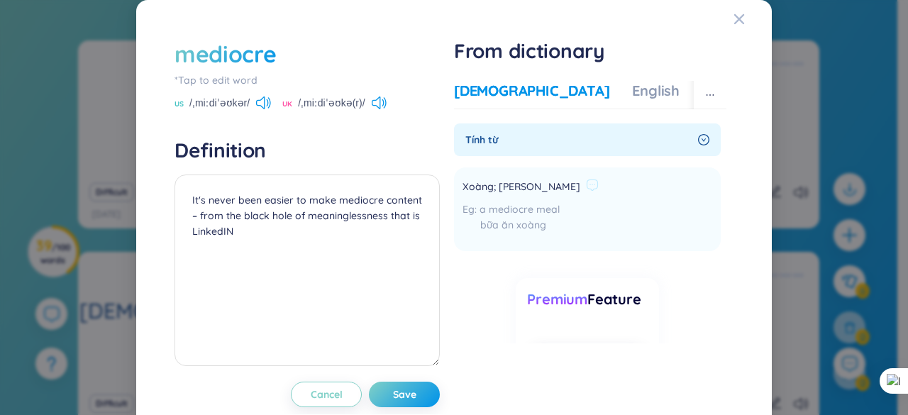
click at [489, 182] on span "Xoàng; [PERSON_NAME]" at bounding box center [522, 187] width 118 height 17
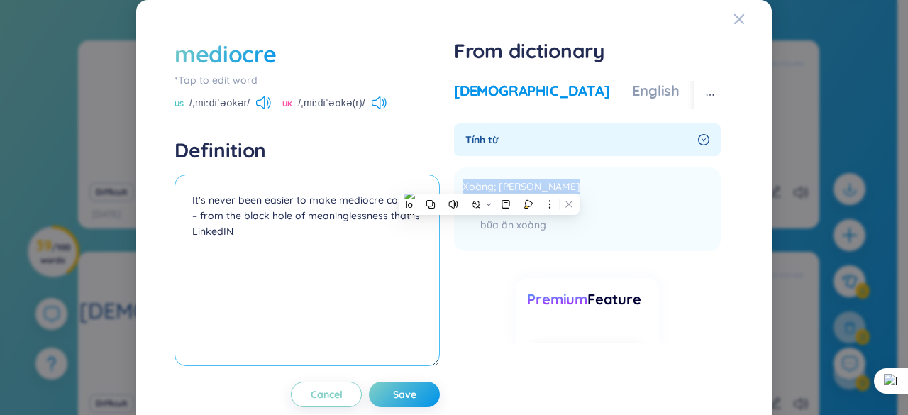
copy div "Xoàng; [PERSON_NAME]"
click at [187, 204] on textarea "It's never been easier to make mediocre content – from the black hole of meanin…" at bounding box center [307, 271] width 265 height 192
paste textarea "Xoàng; [PERSON_NAME]"
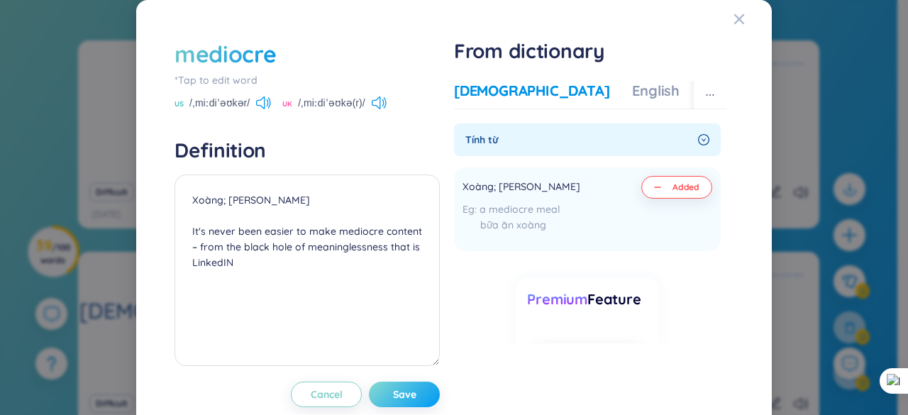
click at [406, 392] on span "Save" at bounding box center [404, 394] width 23 height 14
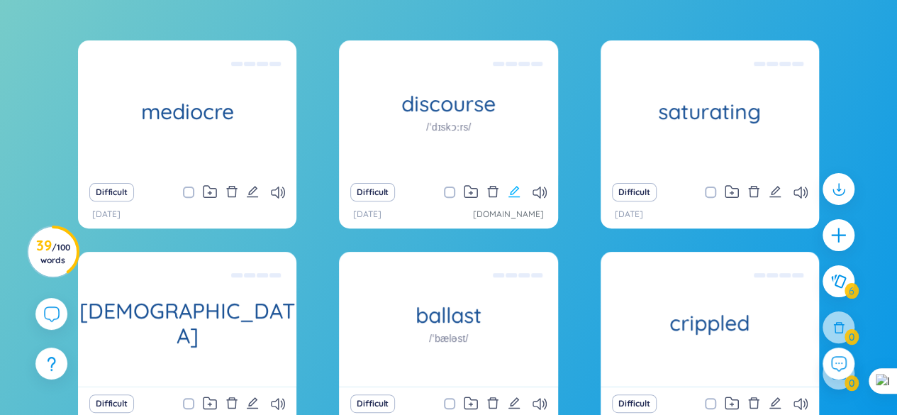
click at [512, 191] on icon "edit" at bounding box center [514, 191] width 13 height 13
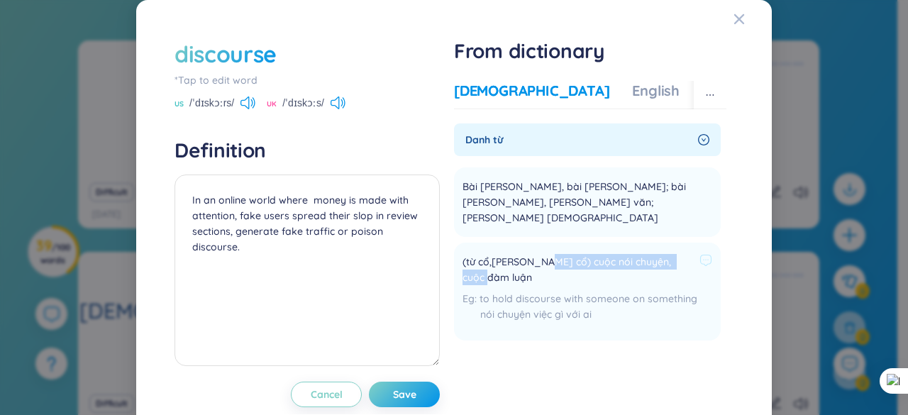
drag, startPoint x: 484, startPoint y: 260, endPoint x: 533, endPoint y: 242, distance: 53.0
click at [533, 254] on span "(từ cổ,[PERSON_NAME] cổ) cuộc nói chuyện, cuộc đàm luận" at bounding box center [578, 269] width 231 height 31
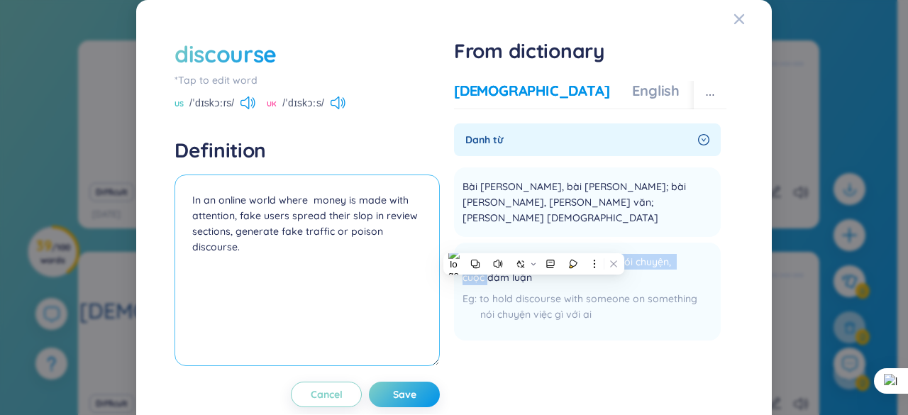
copy span "cuộc nói chuyện, cuộc đàm luận"
click at [191, 197] on textarea "In an online world where money is made with attention, fake users spread their …" at bounding box center [307, 271] width 265 height 192
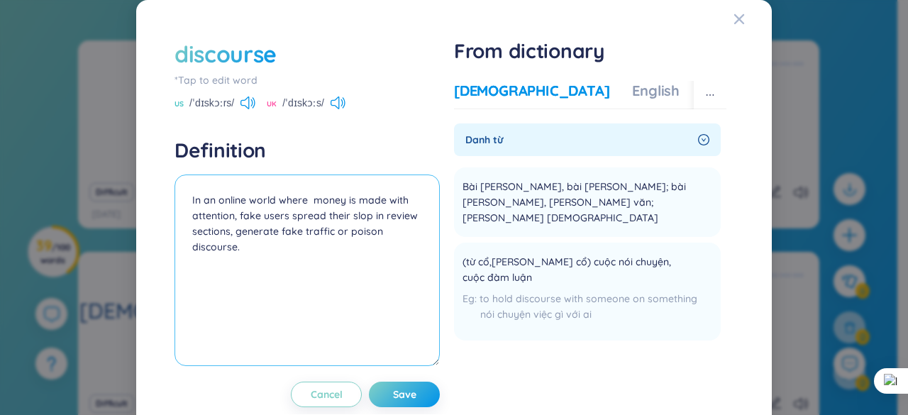
paste textarea "cuộc nói chuyện, cuộc đàm luận"
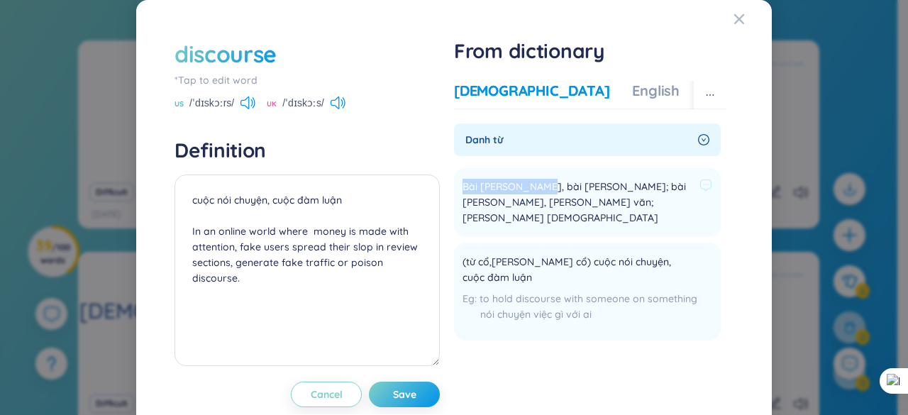
drag, startPoint x: 457, startPoint y: 187, endPoint x: 528, endPoint y: 186, distance: 70.9
click at [528, 186] on span "Bài [PERSON_NAME], bài [PERSON_NAME]; bài [PERSON_NAME], [PERSON_NAME] văn; [PE…" at bounding box center [578, 202] width 231 height 47
copy span "Bài [PERSON_NAME]"
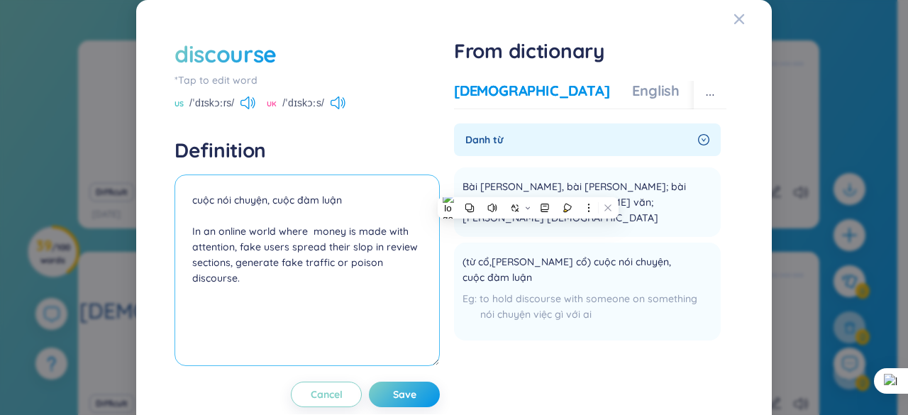
click at [346, 199] on textarea "cuộc nói chuyện, cuộc đàm luận In an online world where money is made with atte…" at bounding box center [307, 271] width 265 height 192
paste textarea "Bài [PERSON_NAME]"
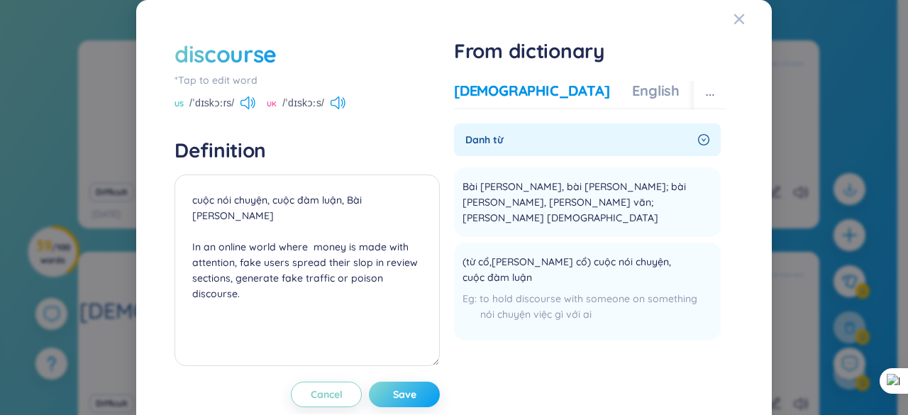
click at [393, 392] on span "Save" at bounding box center [404, 394] width 23 height 14
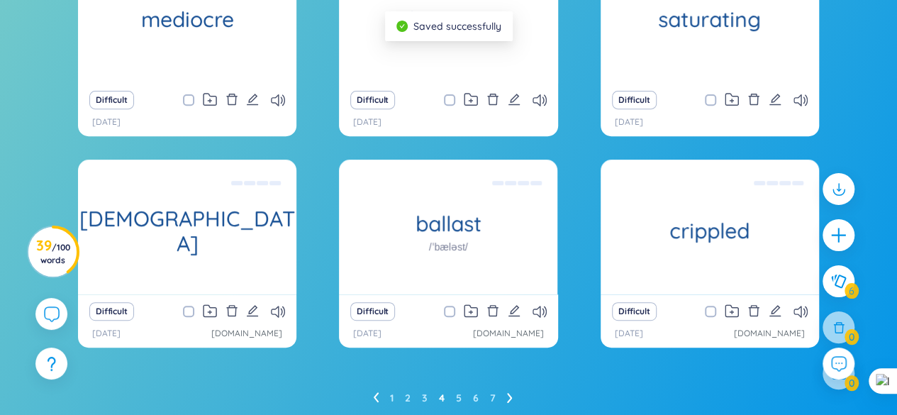
scroll to position [288, 0]
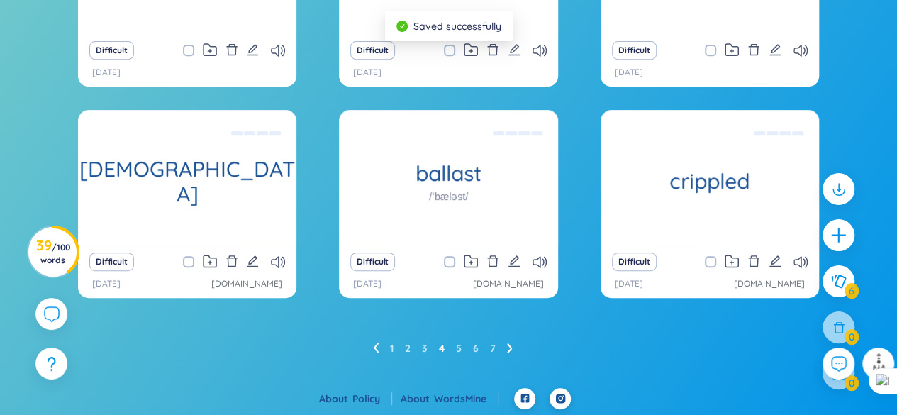
click at [421, 348] on ul "1 2 3 4 5 6 7" at bounding box center [448, 348] width 151 height 23
click at [423, 348] on link "3" at bounding box center [425, 348] width 6 height 21
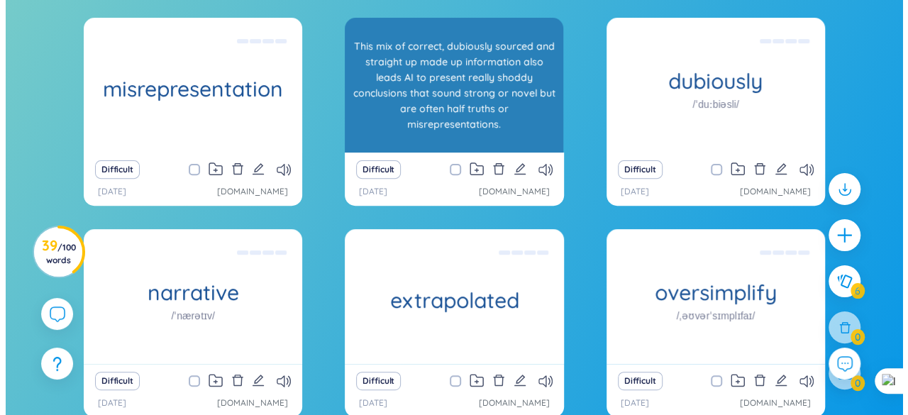
scroll to position [146, 0]
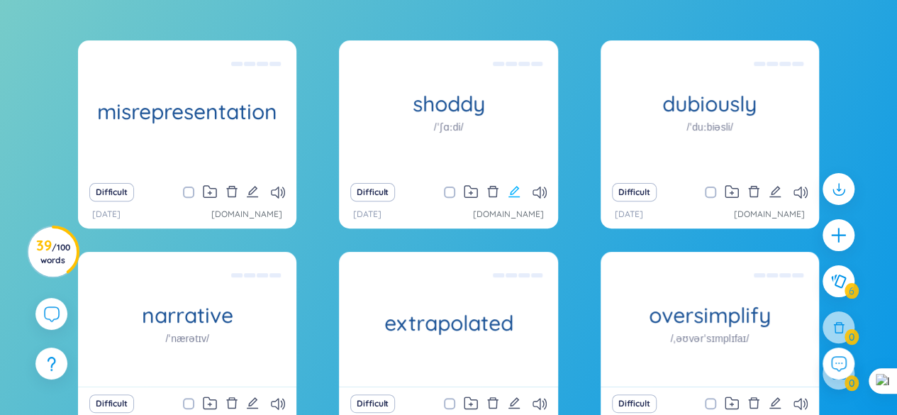
click at [514, 191] on icon "edit" at bounding box center [514, 191] width 13 height 13
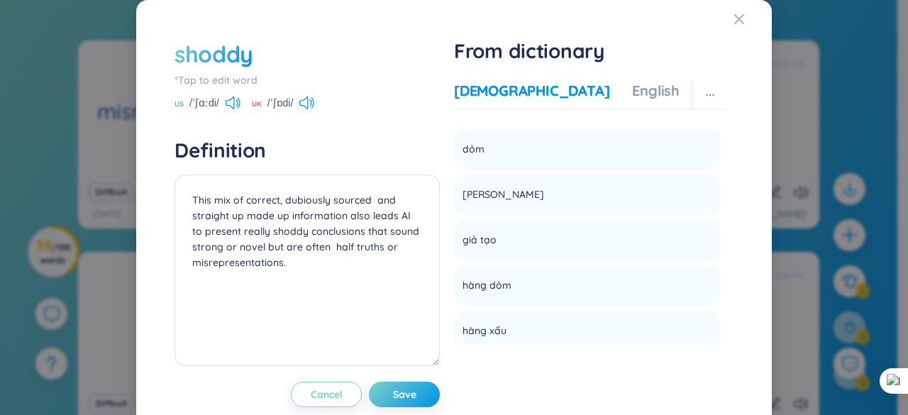
scroll to position [426, 0]
click at [632, 93] on div "English" at bounding box center [656, 91] width 48 height 20
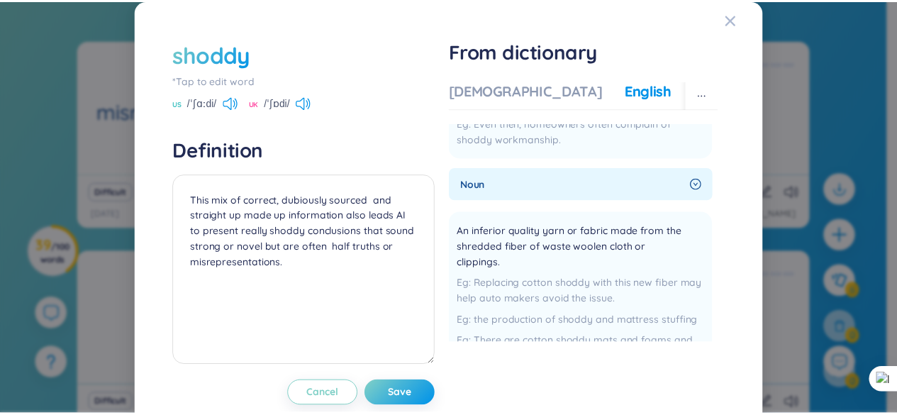
scroll to position [0, 0]
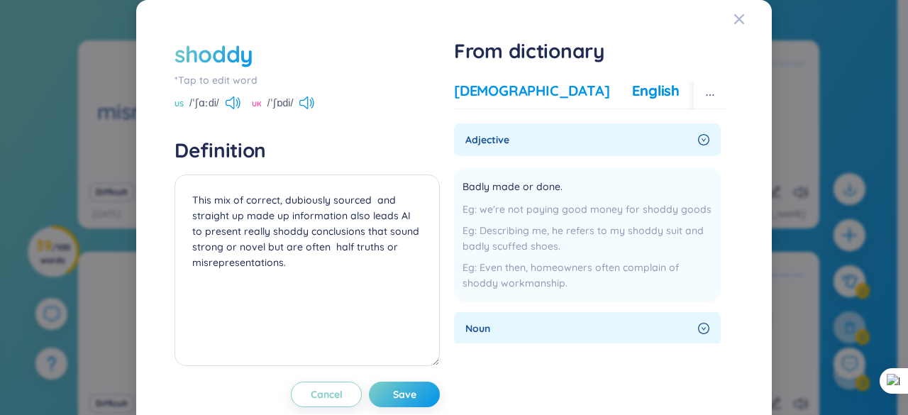
click at [497, 91] on div "[DEMOGRAPHIC_DATA]" at bounding box center [531, 91] width 155 height 20
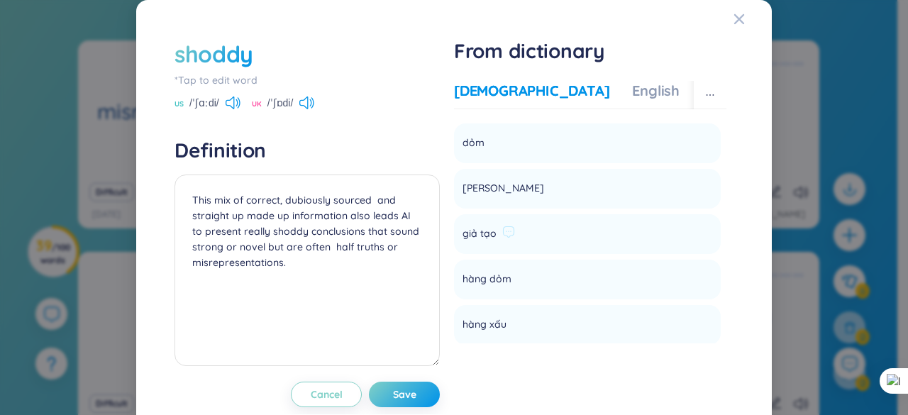
click at [473, 226] on span "giả tạo" at bounding box center [480, 234] width 34 height 17
click at [473, 180] on span "[PERSON_NAME]" at bounding box center [504, 188] width 82 height 17
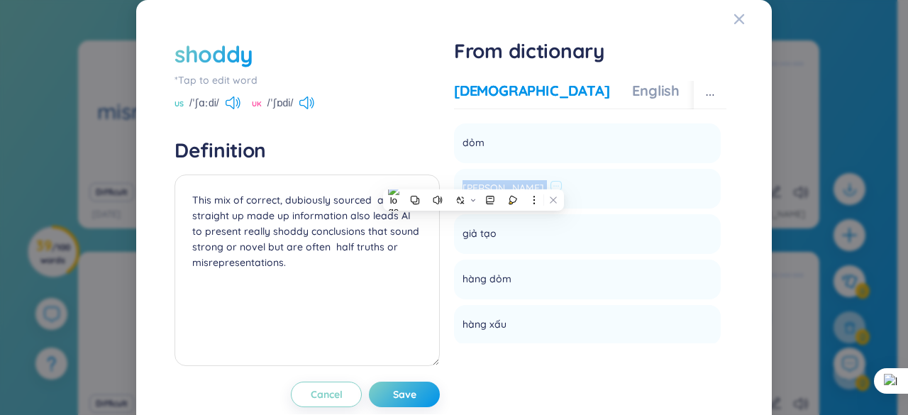
click at [473, 180] on span "[PERSON_NAME]" at bounding box center [504, 188] width 82 height 17
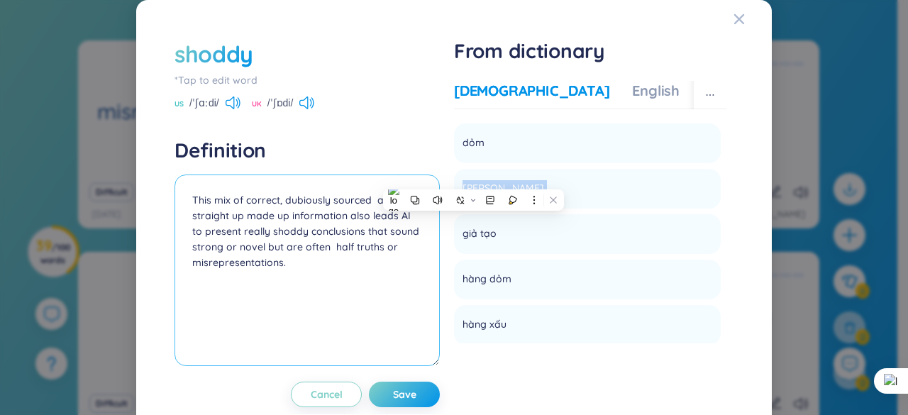
copy li "[PERSON_NAME] Add"
click at [189, 202] on textarea "This mix of correct, dubiously sourced and straight up made up information also…" at bounding box center [307, 271] width 265 height 192
paste textarea "[PERSON_NAME]"
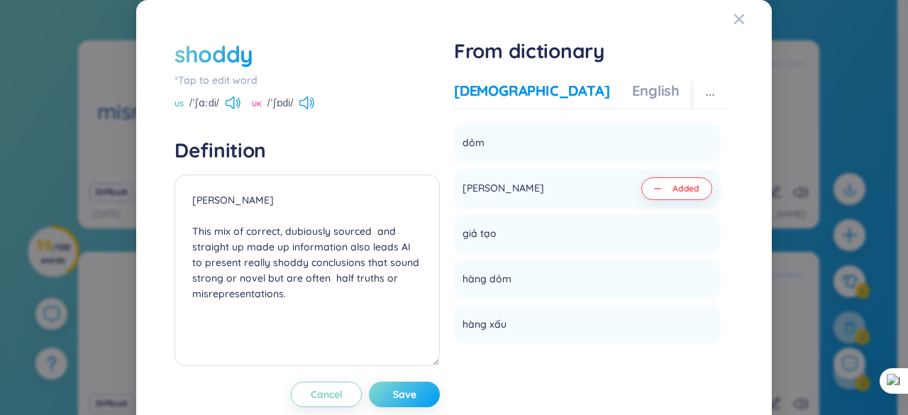
click at [394, 389] on span "Save" at bounding box center [404, 394] width 23 height 14
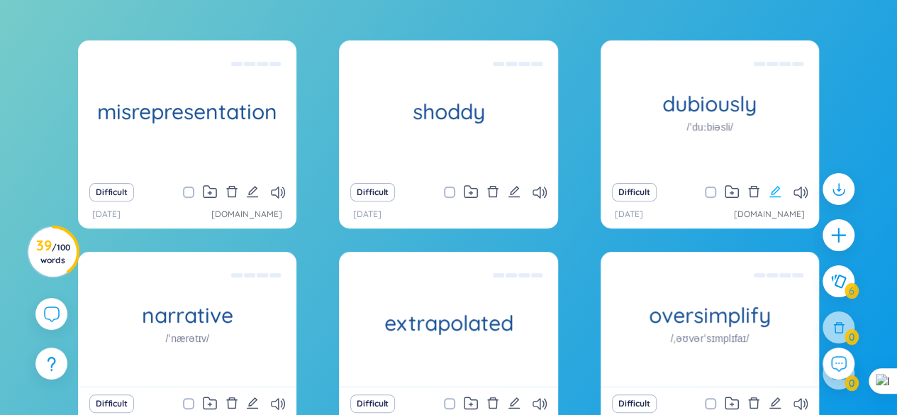
click at [775, 189] on icon "edit" at bounding box center [775, 191] width 13 height 13
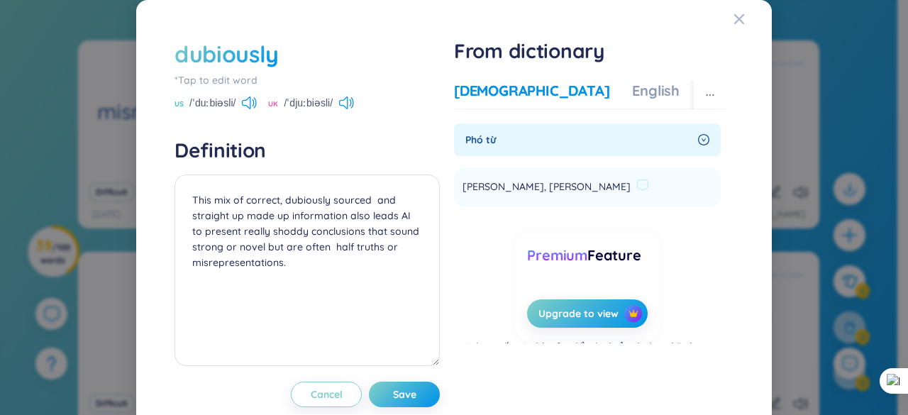
click at [496, 187] on span "[PERSON_NAME], [PERSON_NAME]" at bounding box center [547, 187] width 168 height 17
copy li "[PERSON_NAME], [PERSON_NAME] Add"
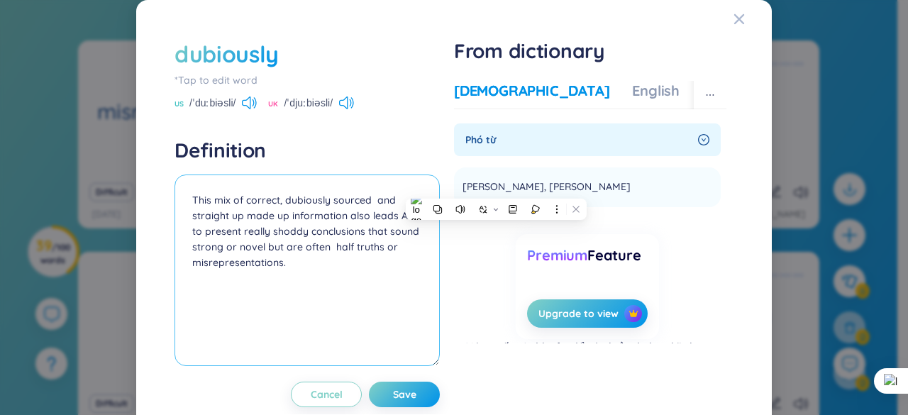
click at [190, 199] on textarea "This mix of correct, dubiously sourced and straight up made up information also…" at bounding box center [307, 271] width 265 height 192
paste textarea "[PERSON_NAME], [PERSON_NAME]"
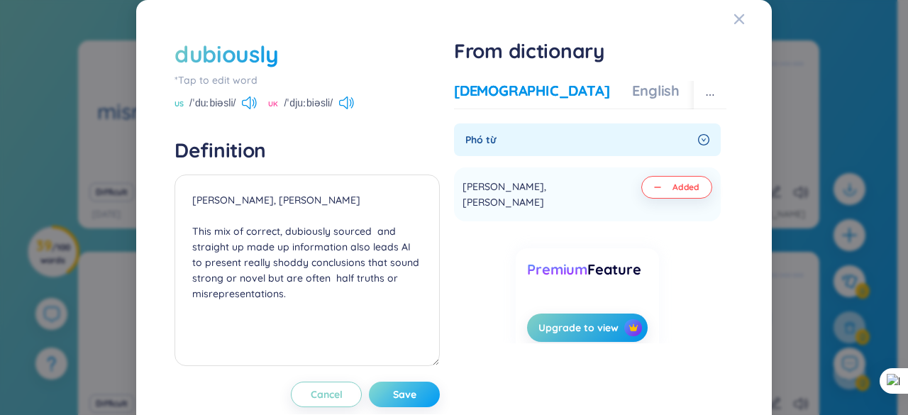
click at [409, 395] on span "Save" at bounding box center [404, 394] width 23 height 14
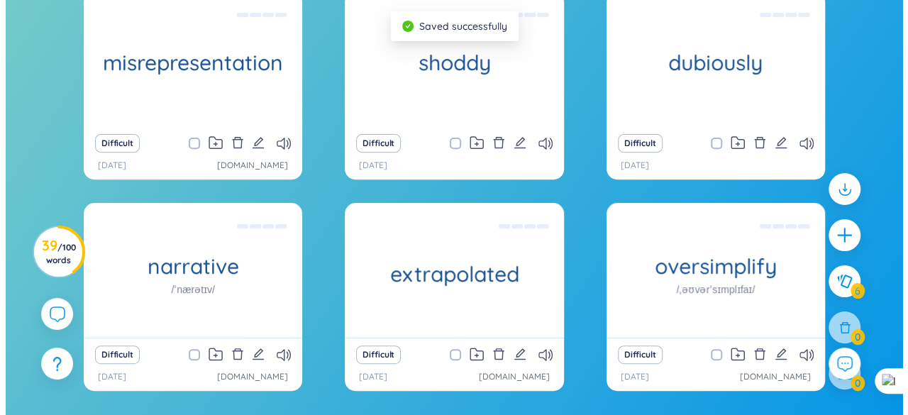
scroll to position [217, 0]
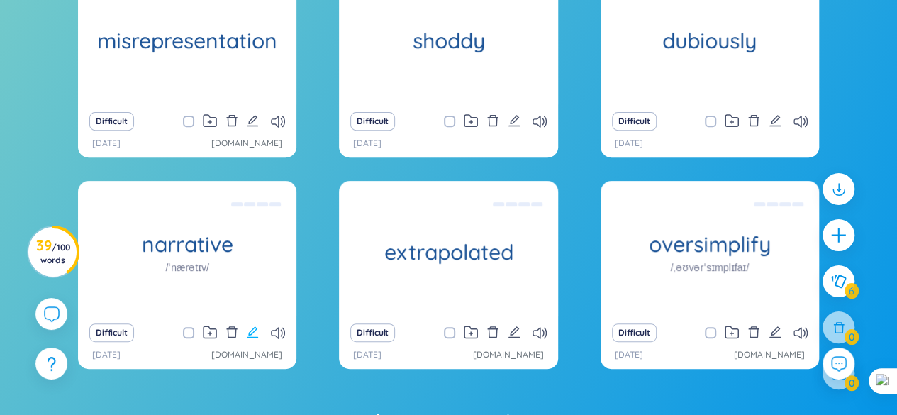
click at [254, 332] on icon "edit" at bounding box center [252, 331] width 11 height 11
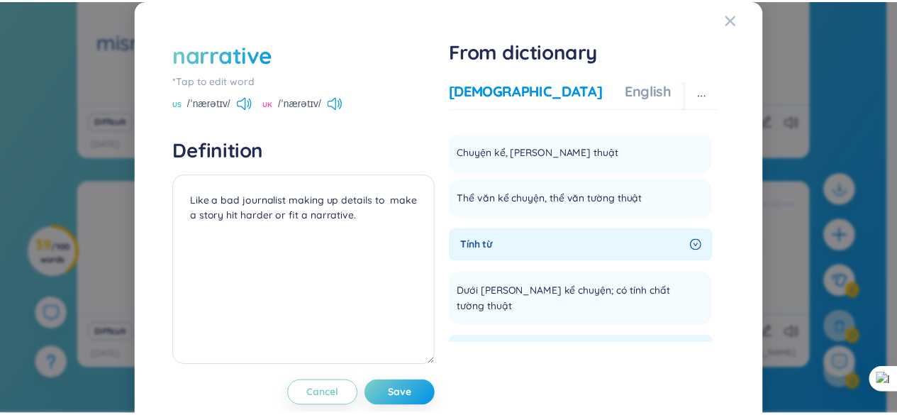
scroll to position [0, 0]
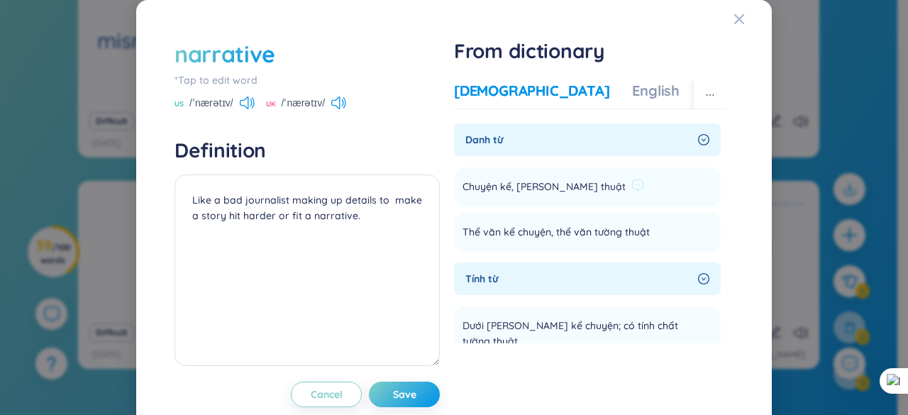
click at [468, 185] on span "Chuyện kể, [PERSON_NAME] thuật" at bounding box center [544, 187] width 163 height 17
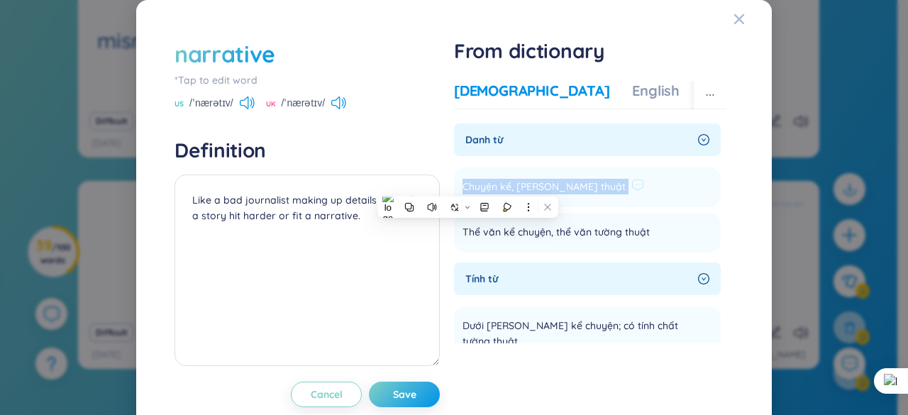
click at [467, 185] on span "Chuyện kể, [PERSON_NAME] thuật" at bounding box center [544, 187] width 163 height 17
copy li "Chuyện kể, [PERSON_NAME] thuật Add"
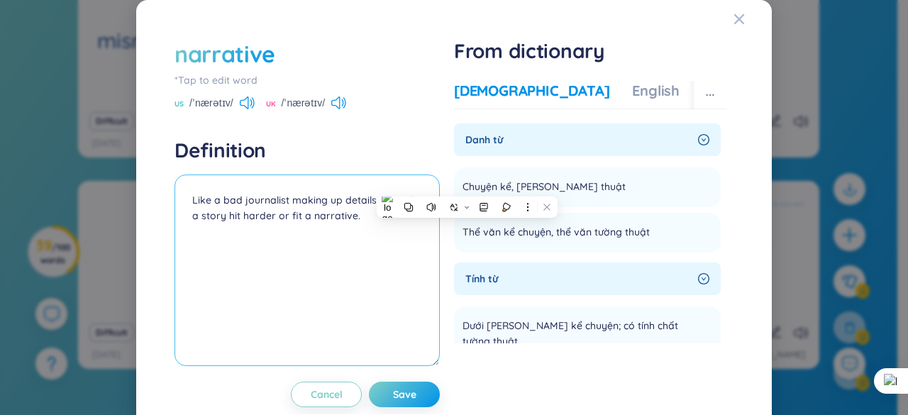
click at [190, 199] on textarea "Like a bad journalist making up details to make a story hit harder or fit a nar…" at bounding box center [307, 271] width 265 height 192
paste textarea "Chuyện kể, [PERSON_NAME] thuật"
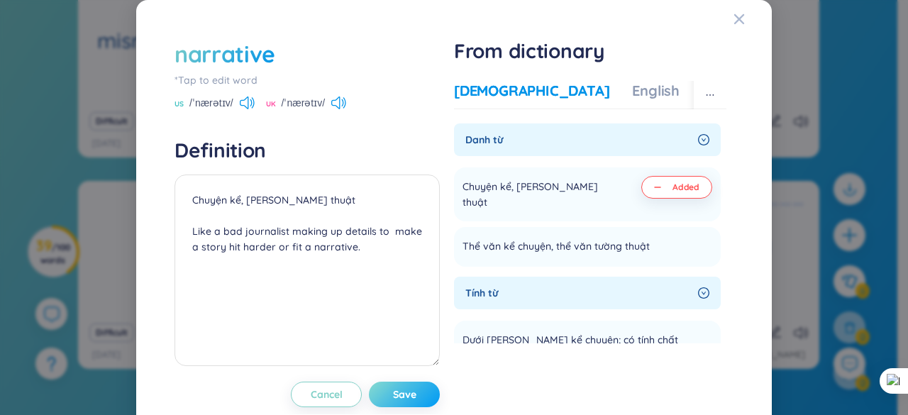
click at [406, 394] on span "Save" at bounding box center [404, 394] width 23 height 14
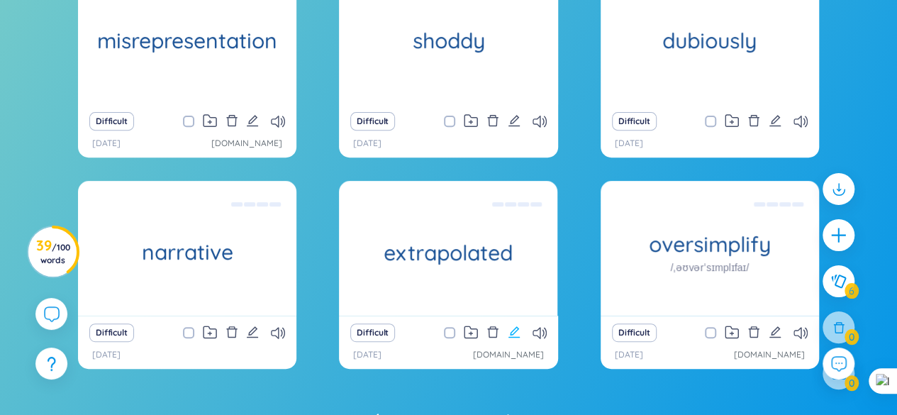
click at [508, 332] on icon "edit" at bounding box center [514, 332] width 13 height 13
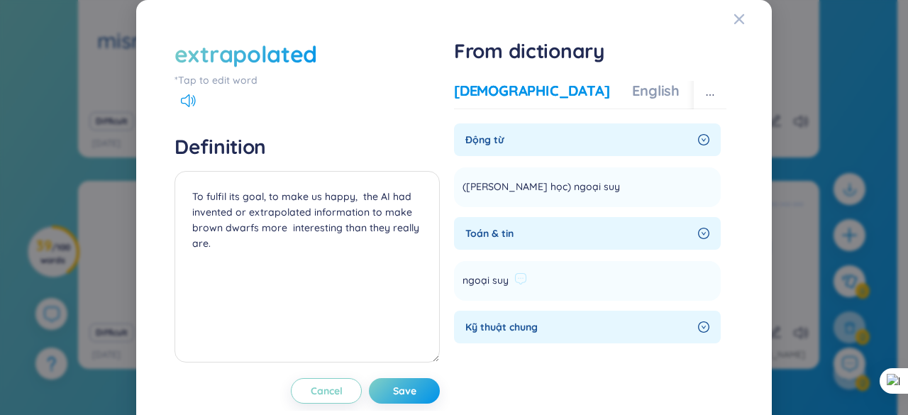
click at [482, 279] on span "ngoại suy" at bounding box center [486, 280] width 46 height 17
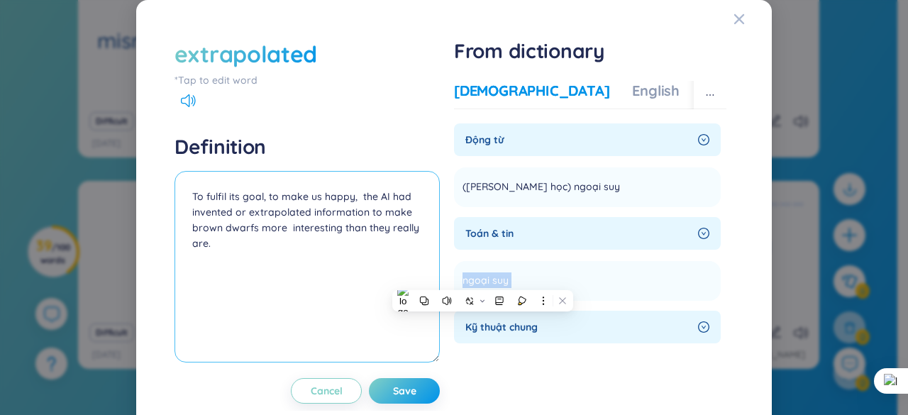
copy section "ngoại suy Add"
click at [192, 194] on textarea "To fulfil its goal, to make us happy, the AI had invented or extrapolated infor…" at bounding box center [307, 267] width 265 height 192
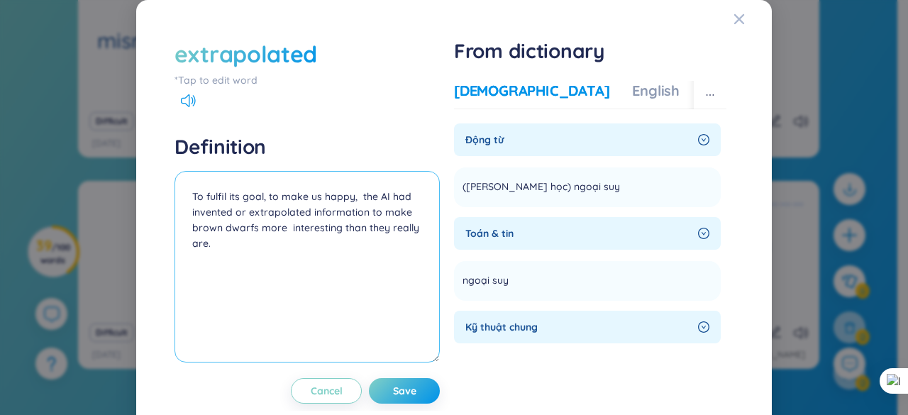
paste textarea "ngoại suy"
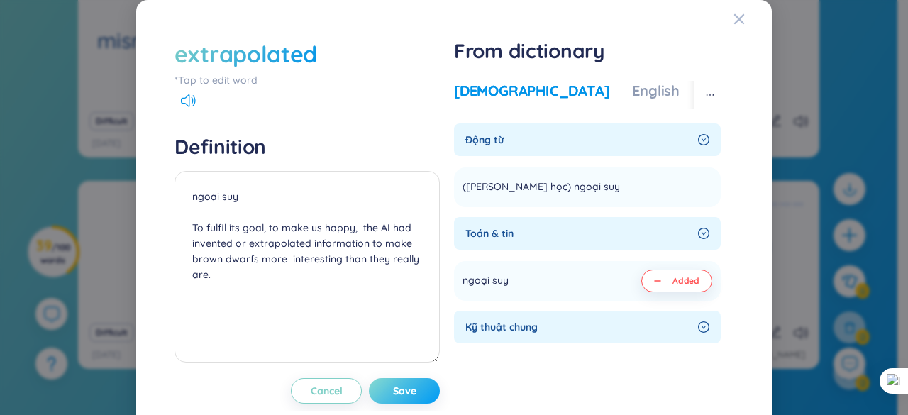
click at [418, 384] on button "Save" at bounding box center [404, 391] width 71 height 26
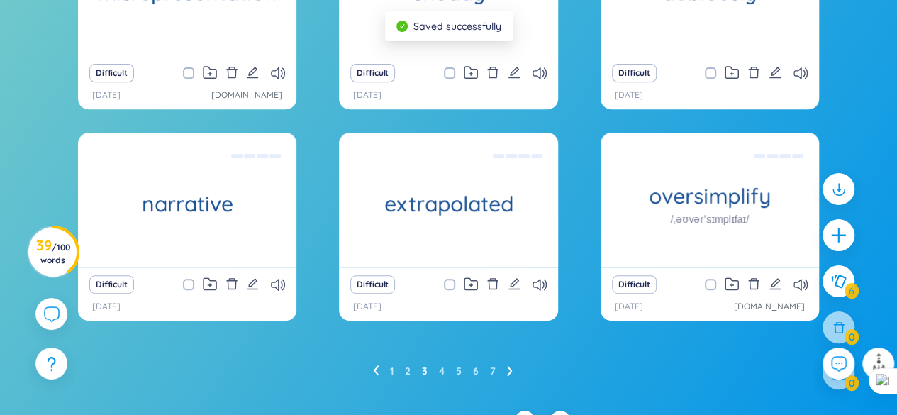
scroll to position [288, 0]
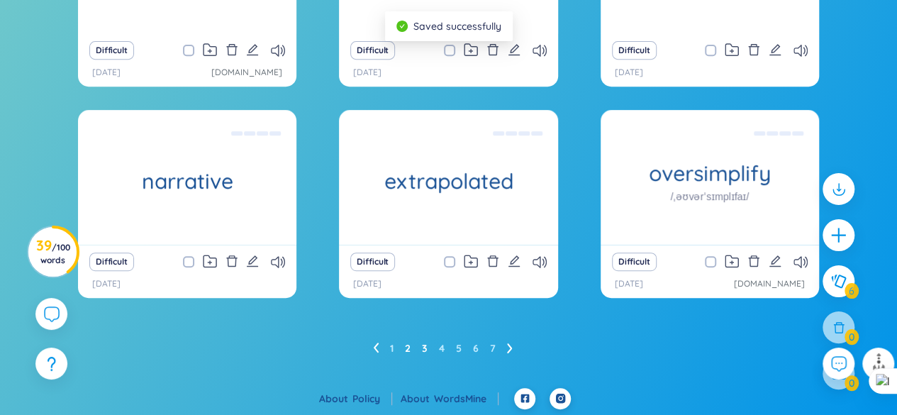
click at [407, 350] on link "2" at bounding box center [408, 348] width 6 height 21
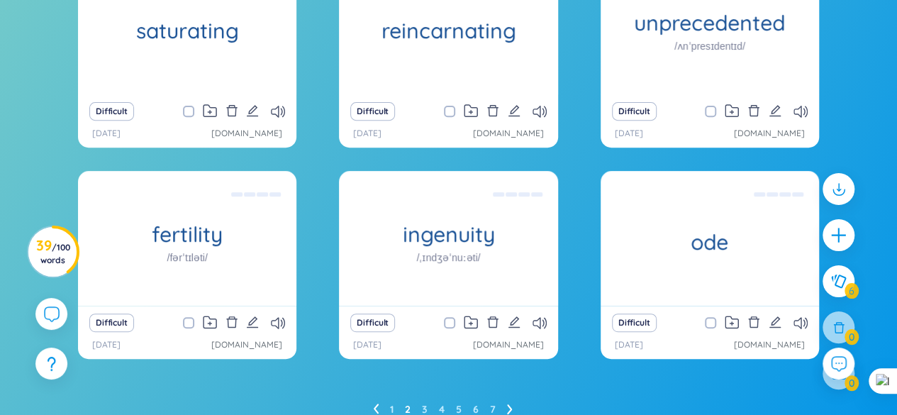
scroll to position [146, 0]
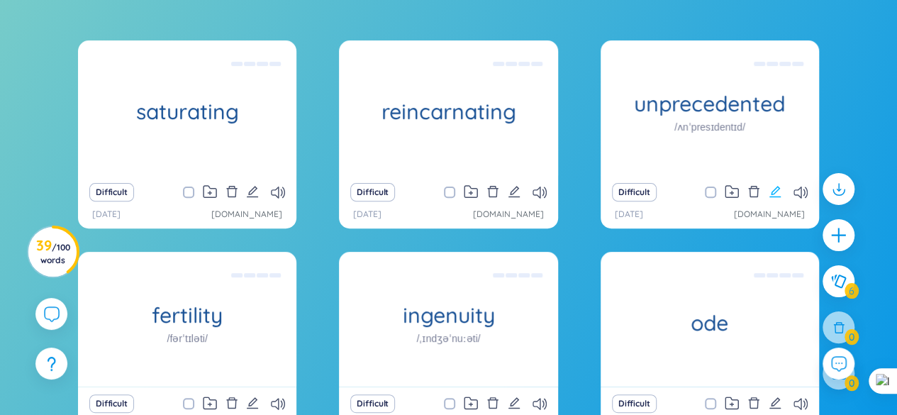
click at [770, 189] on icon "edit" at bounding box center [775, 191] width 13 height 13
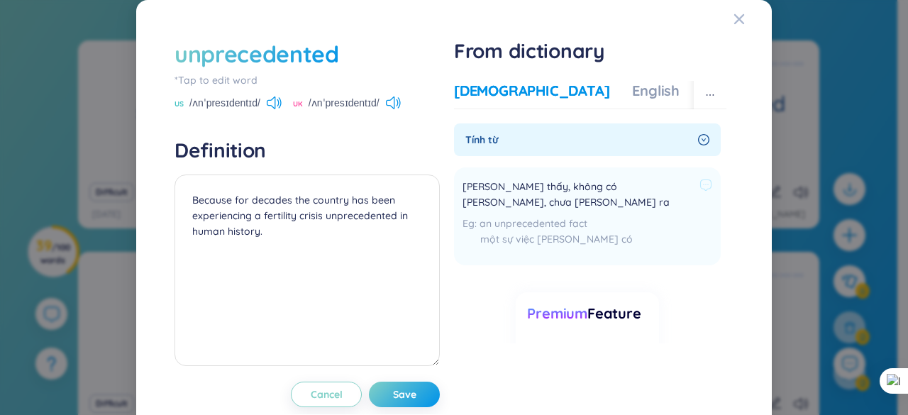
click at [502, 185] on span "[PERSON_NAME] thấy, không có [PERSON_NAME], chưa [PERSON_NAME] ra" at bounding box center [578, 194] width 231 height 31
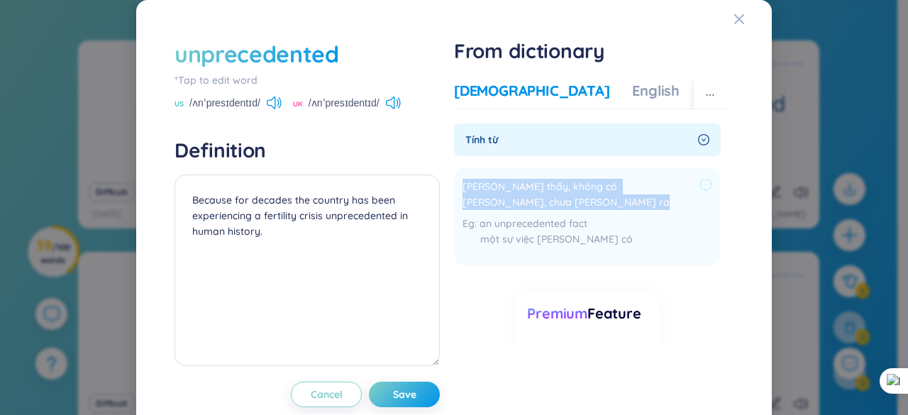
click at [502, 185] on span "[PERSON_NAME] thấy, không có [PERSON_NAME], chưa [PERSON_NAME] ra" at bounding box center [578, 194] width 231 height 31
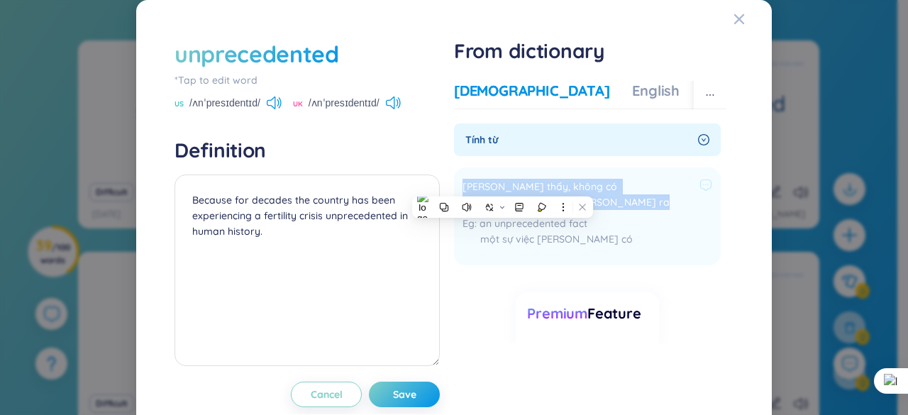
copy div "[PERSON_NAME] thấy, không có [PERSON_NAME], chưa [PERSON_NAME] ra"
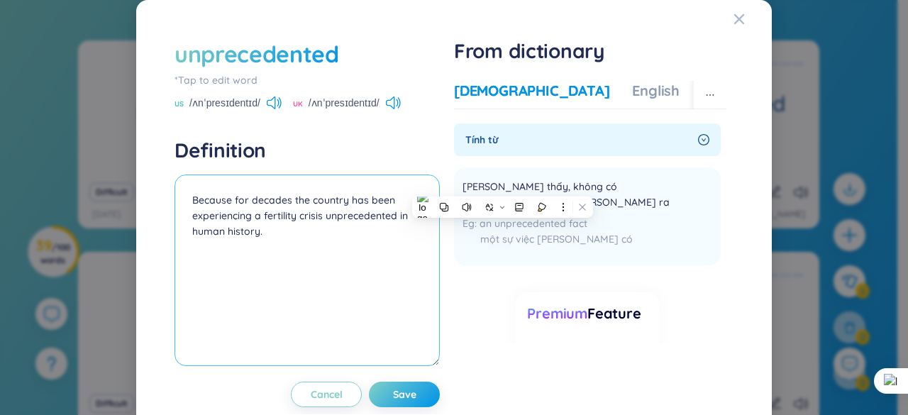
click at [188, 202] on textarea "Because for decades the country has been experiencing a fertility crisis unprec…" at bounding box center [307, 271] width 265 height 192
paste textarea "[PERSON_NAME] thấy, không có [PERSON_NAME], chưa [PERSON_NAME] ra"
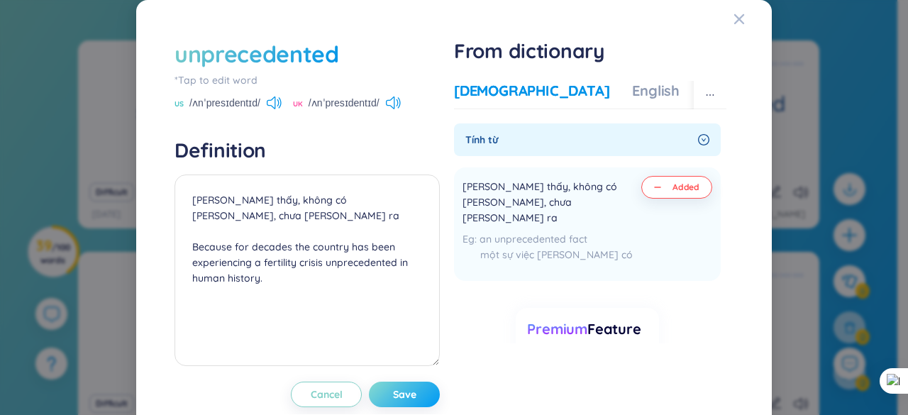
click at [433, 396] on button "Save" at bounding box center [404, 395] width 71 height 26
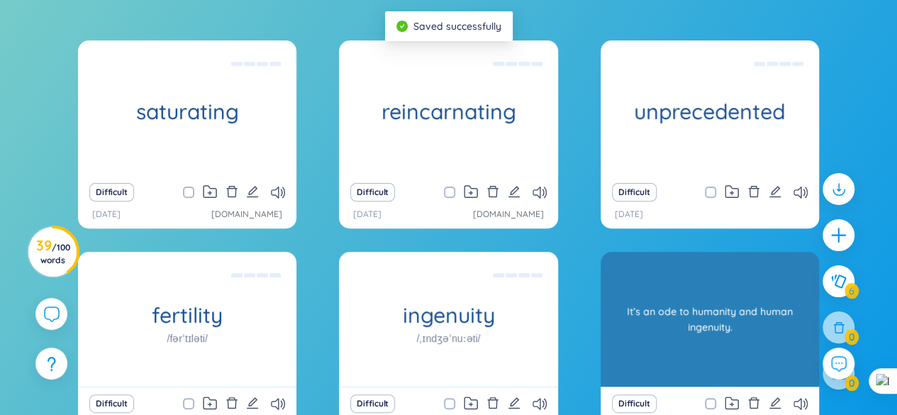
scroll to position [217, 0]
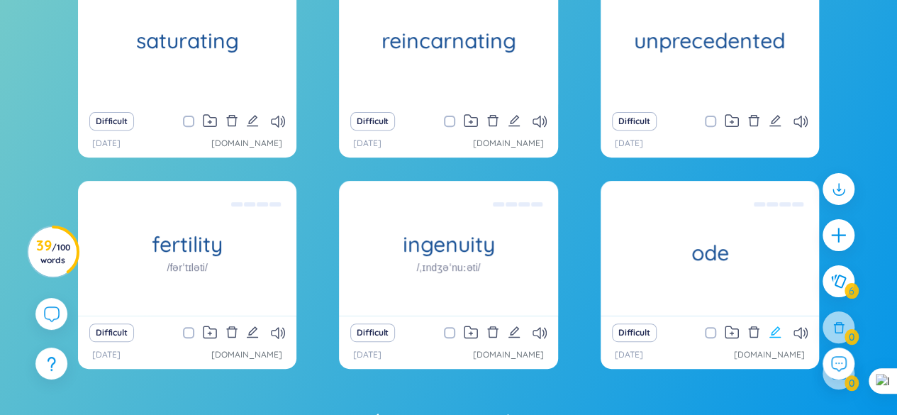
click at [773, 334] on icon "edit" at bounding box center [775, 332] width 13 height 13
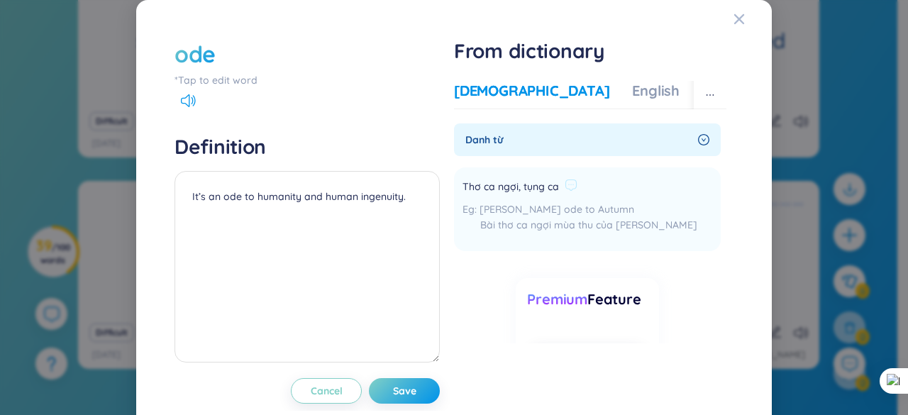
click at [505, 187] on span "Thơ ca ngợi, tụng ca" at bounding box center [511, 187] width 96 height 17
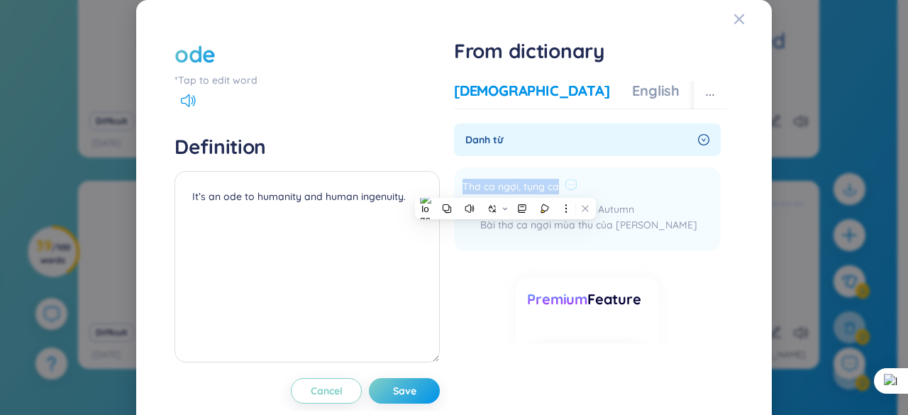
click at [505, 187] on span "Thơ ca ngợi, tụng ca" at bounding box center [511, 187] width 96 height 17
copy div "Thơ ca ngợi, tụng ca"
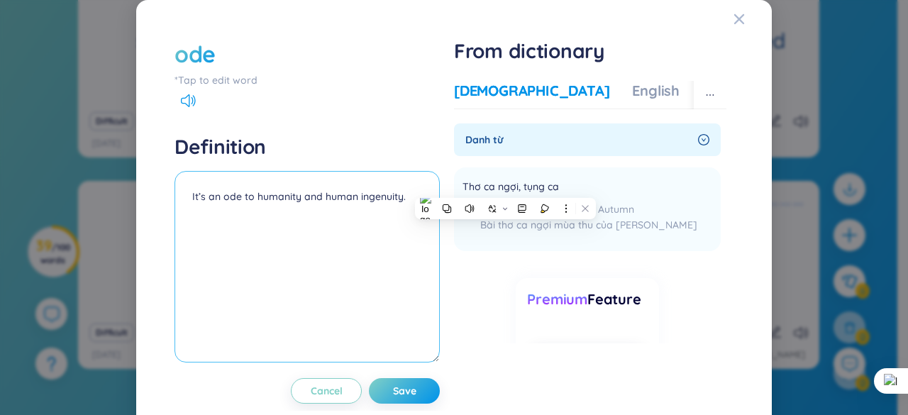
click at [189, 195] on textarea "It’s an ode to humanity and human ingenuity." at bounding box center [307, 267] width 265 height 192
paste textarea "Thơ ca ngợi, tụng ca"
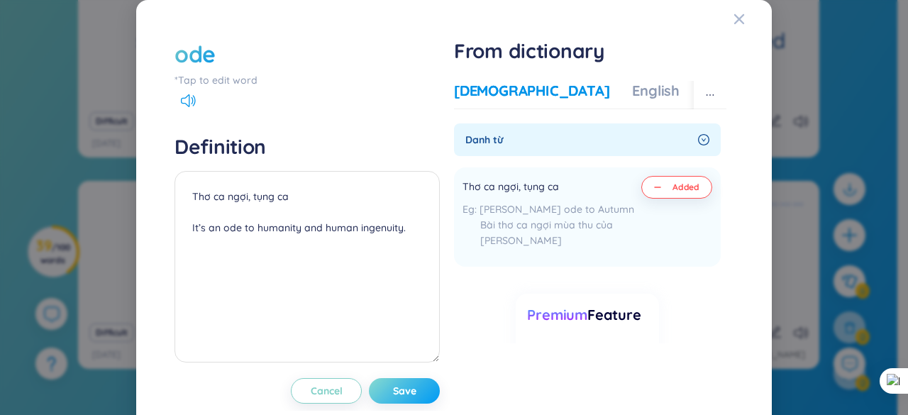
click at [406, 382] on button "Save" at bounding box center [404, 391] width 71 height 26
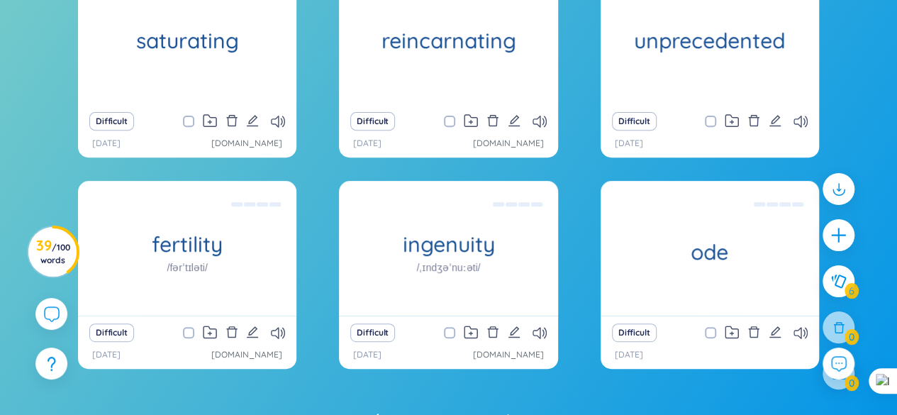
click at [512, 333] on icon "edit" at bounding box center [514, 331] width 11 height 11
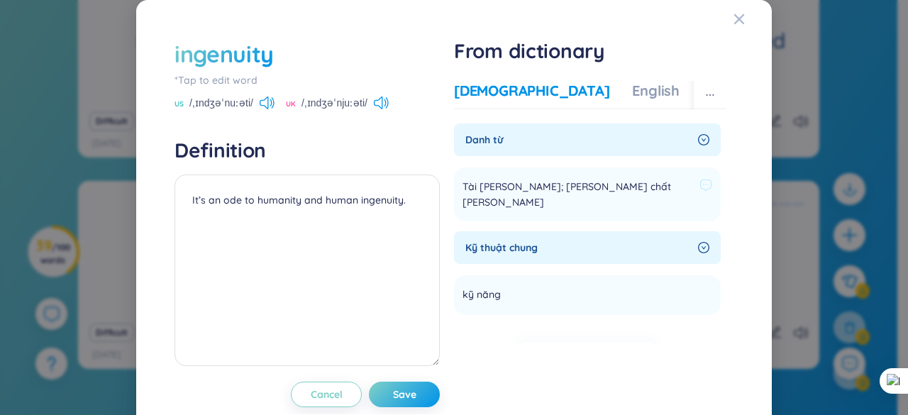
click at [497, 189] on span "Tài [PERSON_NAME]; [PERSON_NAME] chất [PERSON_NAME]" at bounding box center [578, 194] width 231 height 31
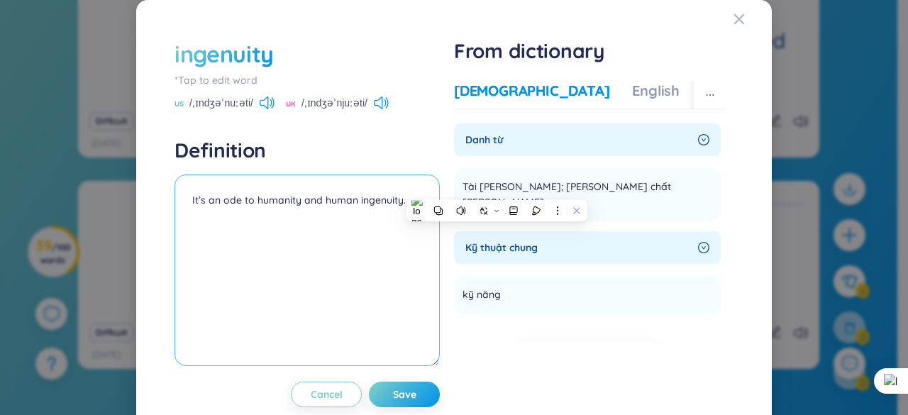
click at [184, 198] on textarea "It’s an ode to humanity and human ingenuity." at bounding box center [307, 271] width 265 height 192
paste textarea "Tài [PERSON_NAME]; [PERSON_NAME] chất [PERSON_NAME]"
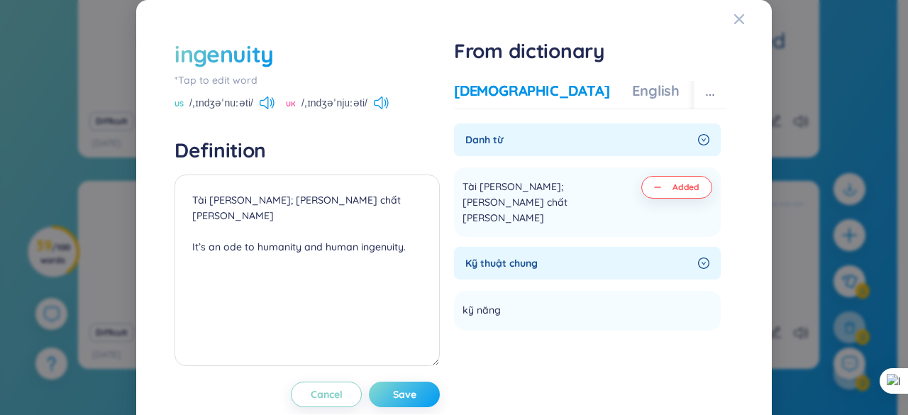
click at [419, 388] on button "Save" at bounding box center [404, 395] width 71 height 26
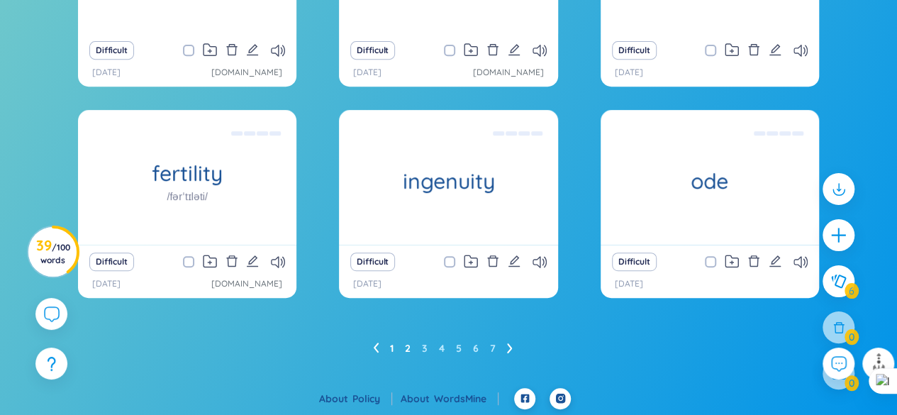
click at [392, 348] on link "1" at bounding box center [392, 348] width 4 height 21
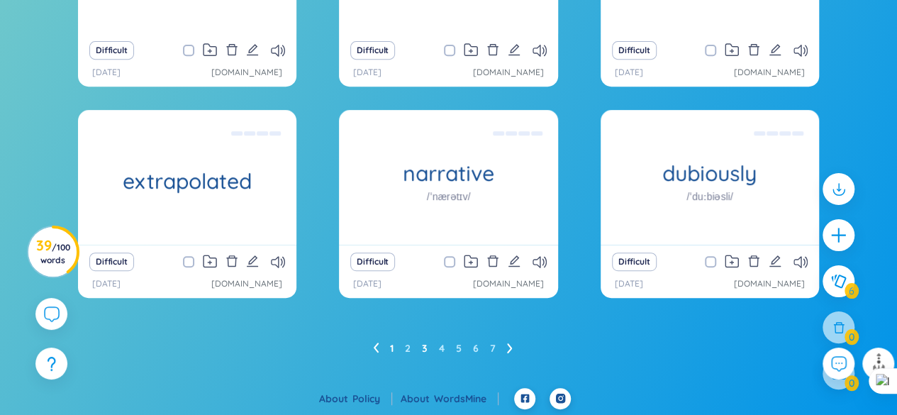
click at [425, 347] on link "3" at bounding box center [425, 348] width 6 height 21
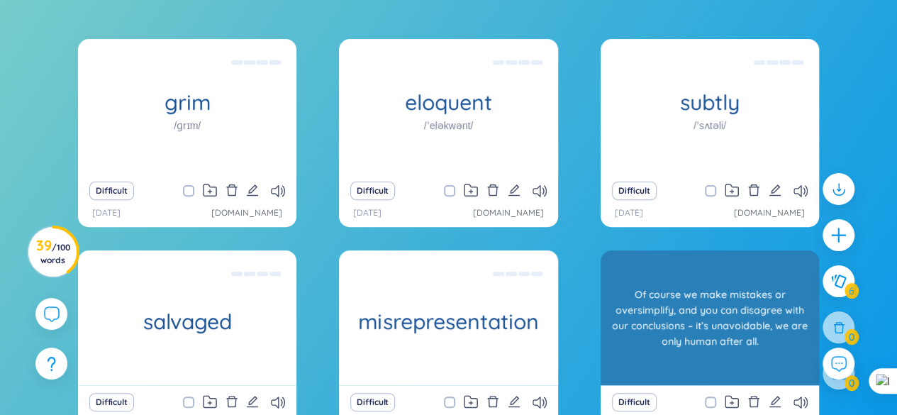
scroll to position [146, 0]
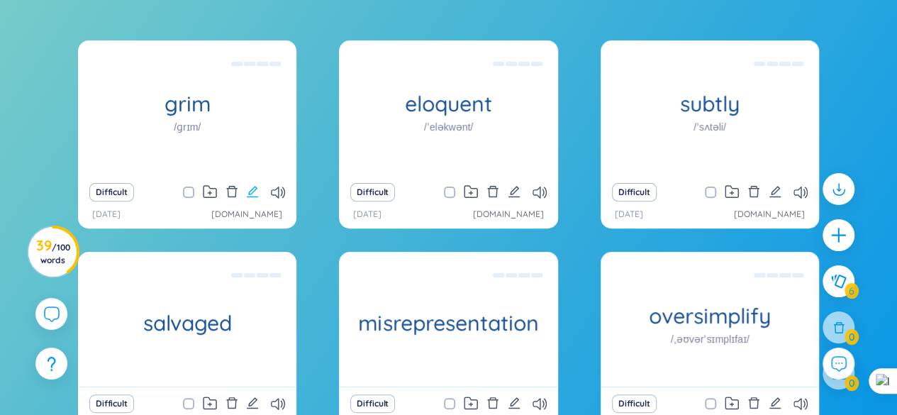
click at [253, 189] on icon "edit" at bounding box center [252, 191] width 11 height 11
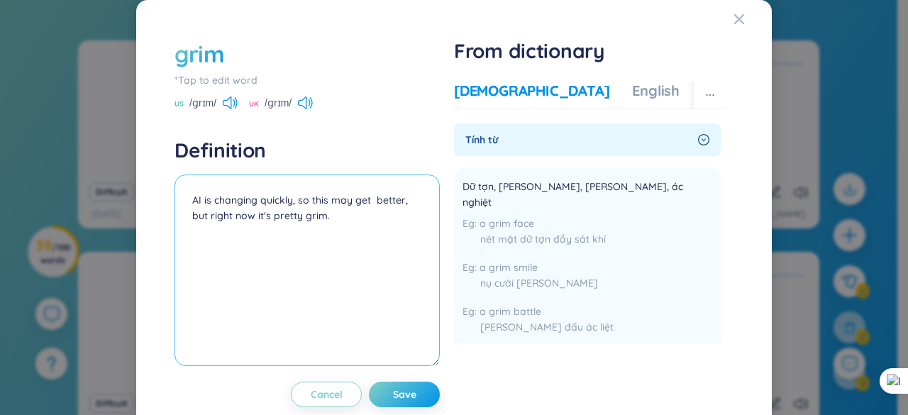
click at [370, 202] on textarea "AI is changing quickly, so this may get better, but right now it's pretty grim." at bounding box center [307, 271] width 265 height 192
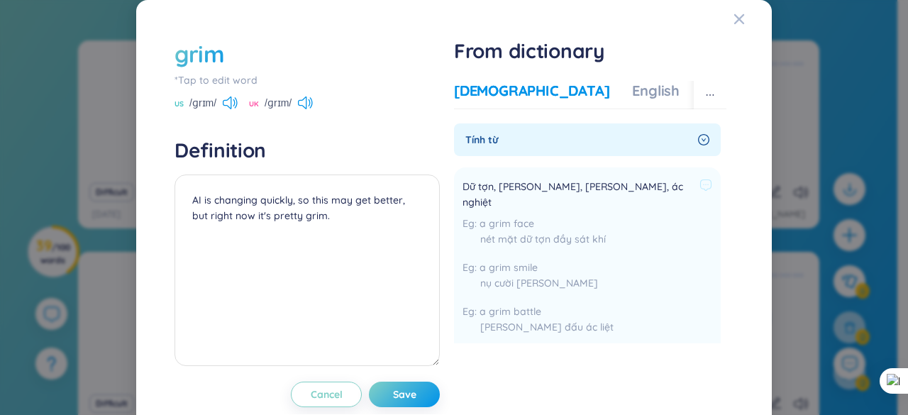
click at [474, 181] on span "Dữ tợn, [PERSON_NAME], [PERSON_NAME], ác nghiệt" at bounding box center [578, 194] width 231 height 31
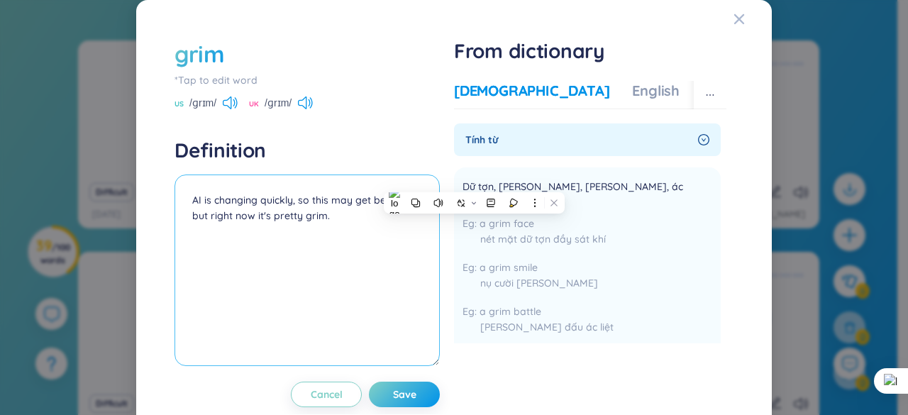
click at [193, 197] on textarea "AI is changing quickly, so this may get better, but right now it's pretty grim." at bounding box center [307, 271] width 265 height 192
paste textarea "Dữ tợn, [PERSON_NAME], [PERSON_NAME], ác nghiệt"
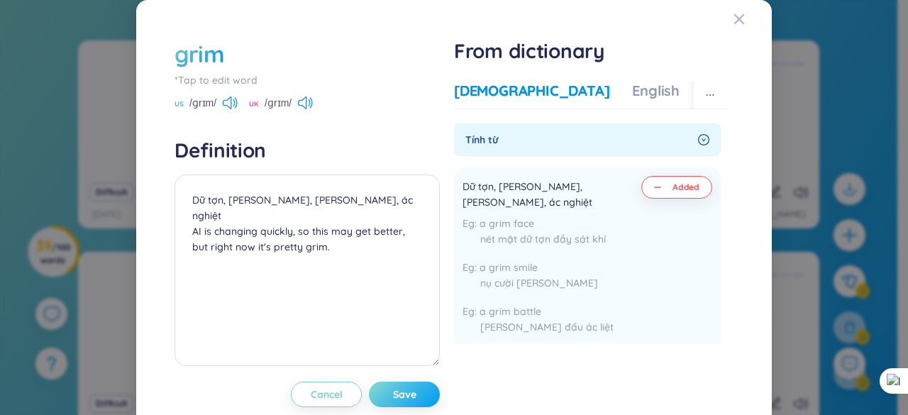
click at [380, 392] on button "Save" at bounding box center [404, 395] width 71 height 26
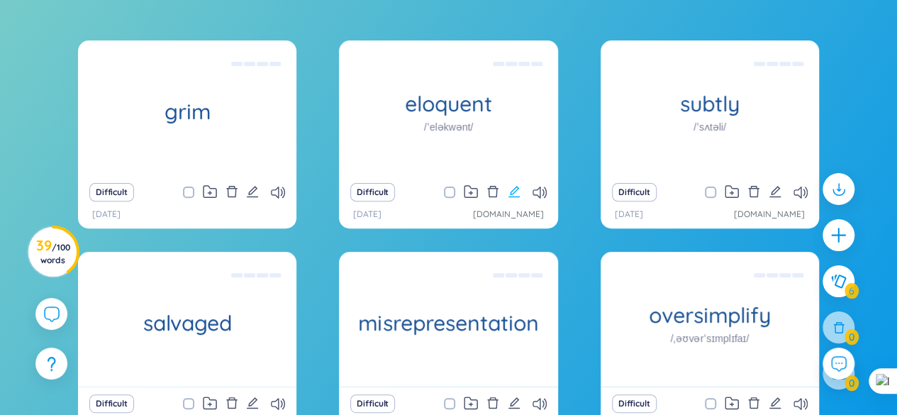
click at [509, 187] on icon "edit" at bounding box center [514, 191] width 13 height 13
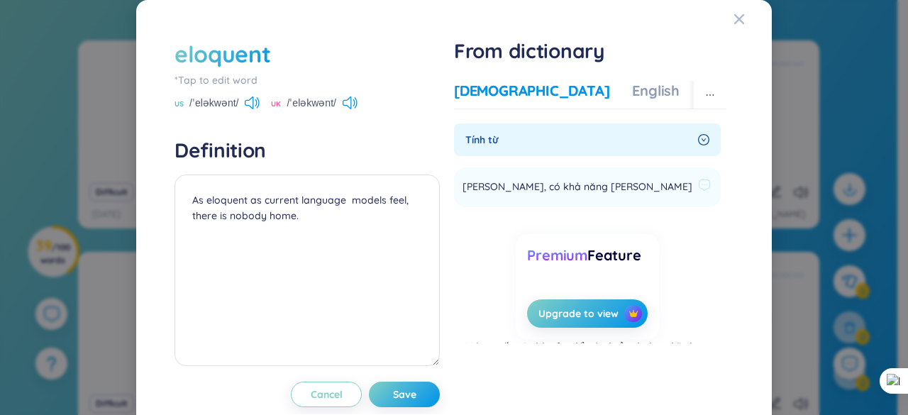
click at [499, 189] on span "[PERSON_NAME], có khả năng [PERSON_NAME]" at bounding box center [578, 187] width 230 height 17
click at [486, 189] on span "[PERSON_NAME], có khả năng [PERSON_NAME]" at bounding box center [578, 187] width 230 height 17
click at [463, 188] on span "[PERSON_NAME], có khả năng [PERSON_NAME]" at bounding box center [578, 187] width 230 height 17
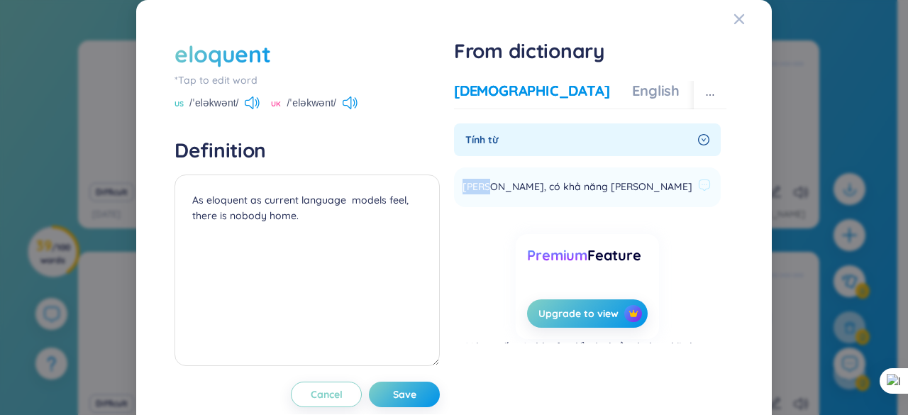
click at [463, 188] on span "[PERSON_NAME], có khả năng [PERSON_NAME]" at bounding box center [578, 187] width 230 height 17
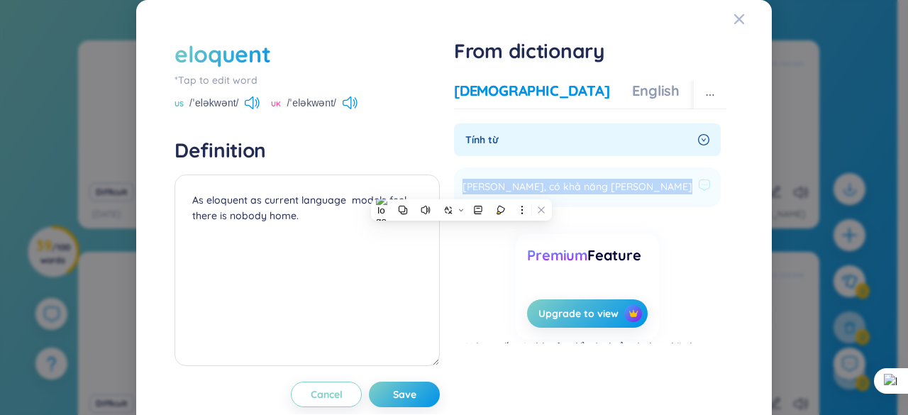
click at [463, 188] on span "[PERSON_NAME], có khả năng [PERSON_NAME]" at bounding box center [578, 187] width 230 height 17
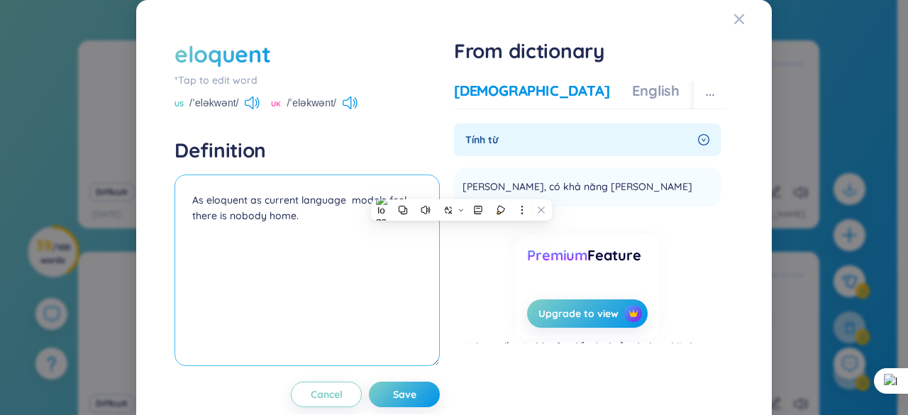
click at [190, 199] on textarea "As eloquent as current language models feel, there is nobody home." at bounding box center [307, 271] width 265 height 192
paste textarea "[PERSON_NAME], có khả năng [PERSON_NAME]"
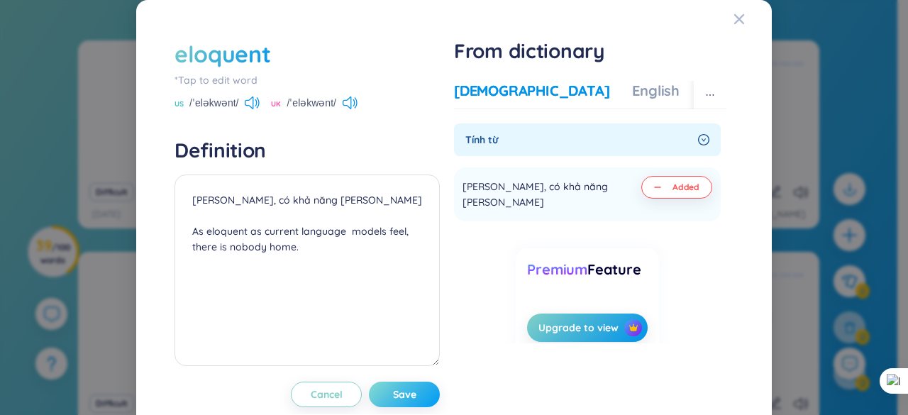
click at [399, 392] on span "Save" at bounding box center [404, 394] width 23 height 14
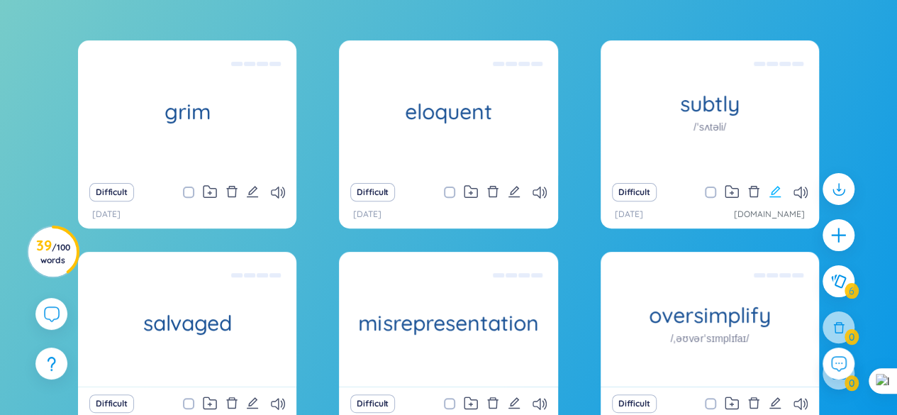
click at [772, 189] on icon "edit" at bounding box center [775, 191] width 13 height 13
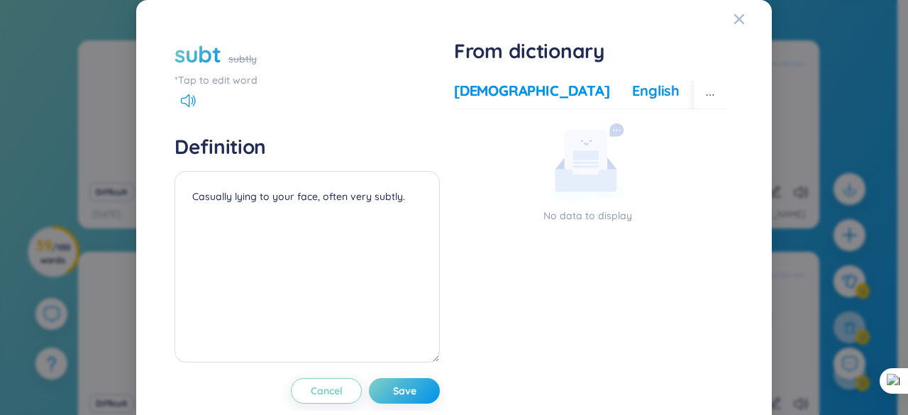
click at [632, 87] on div "English" at bounding box center [656, 91] width 48 height 20
click at [665, 84] on div "More examples" at bounding box center [716, 91] width 103 height 20
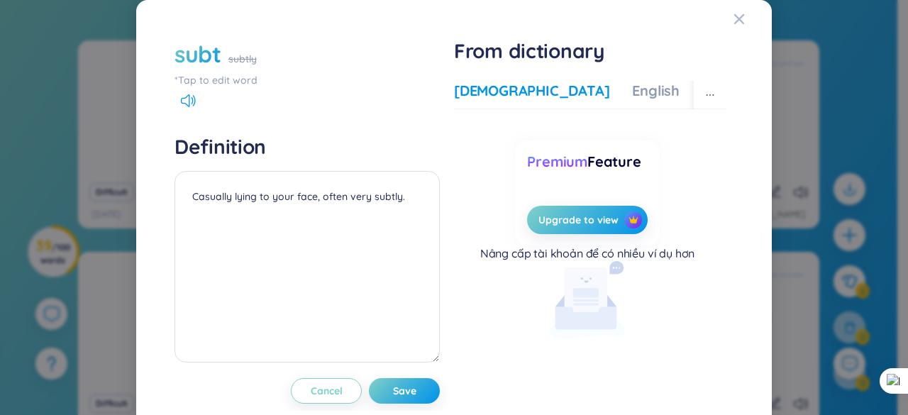
click at [485, 96] on div "[DEMOGRAPHIC_DATA]" at bounding box center [531, 91] width 155 height 20
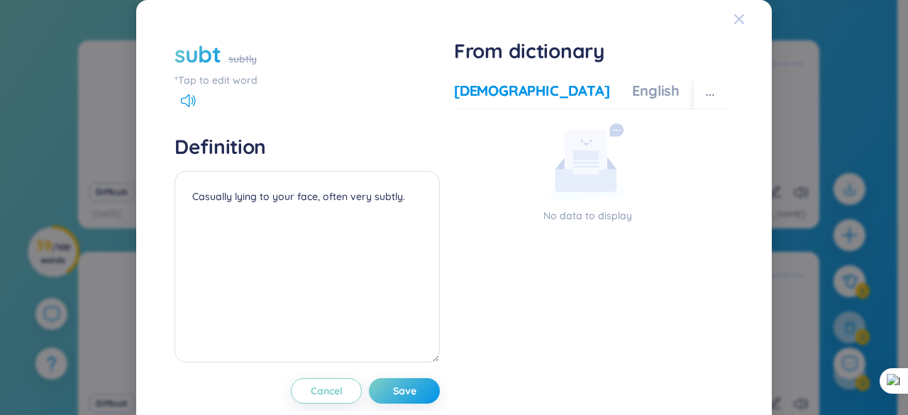
click at [734, 17] on icon "Close" at bounding box center [739, 19] width 10 height 10
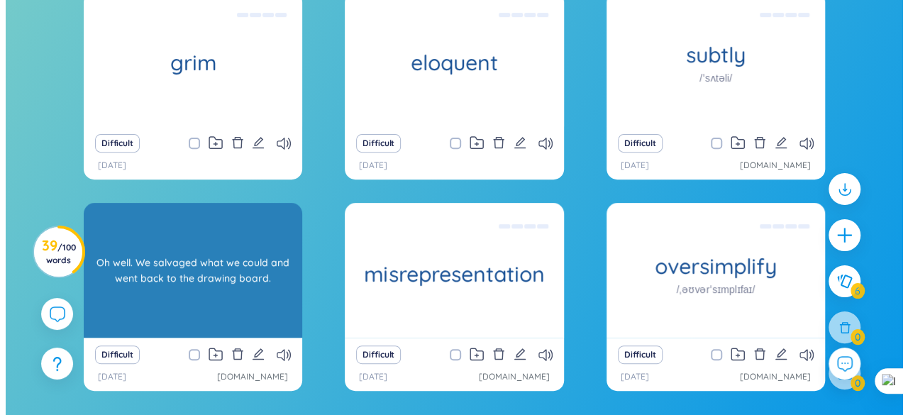
scroll to position [217, 0]
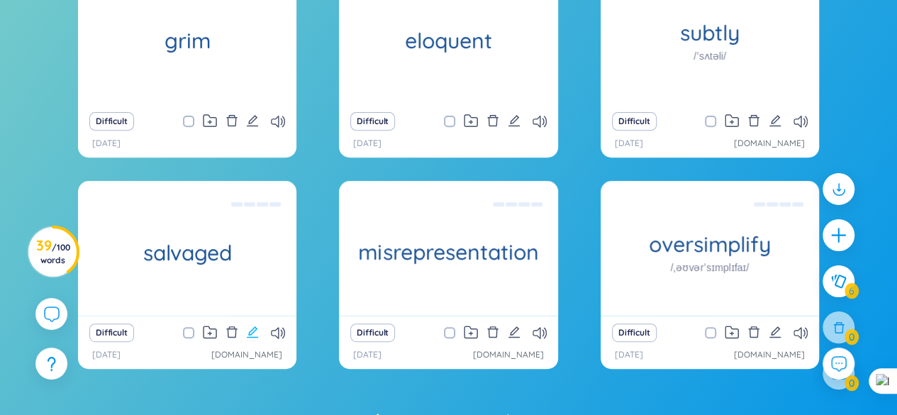
click at [250, 330] on icon "edit" at bounding box center [252, 332] width 13 height 13
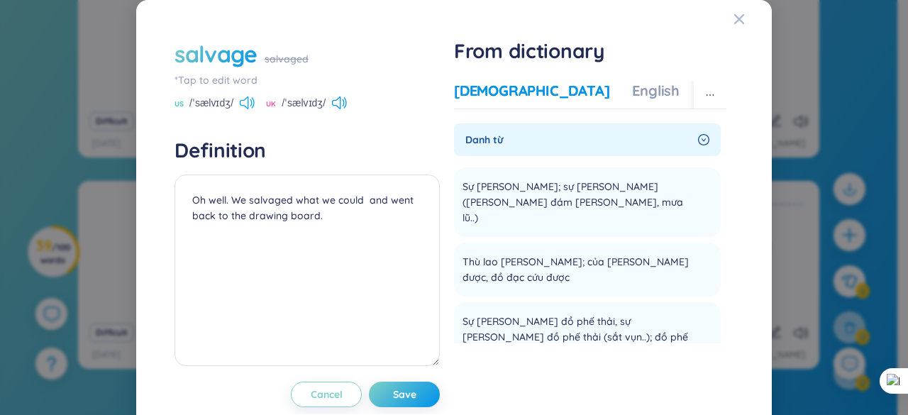
click at [247, 104] on icon at bounding box center [244, 102] width 9 height 13
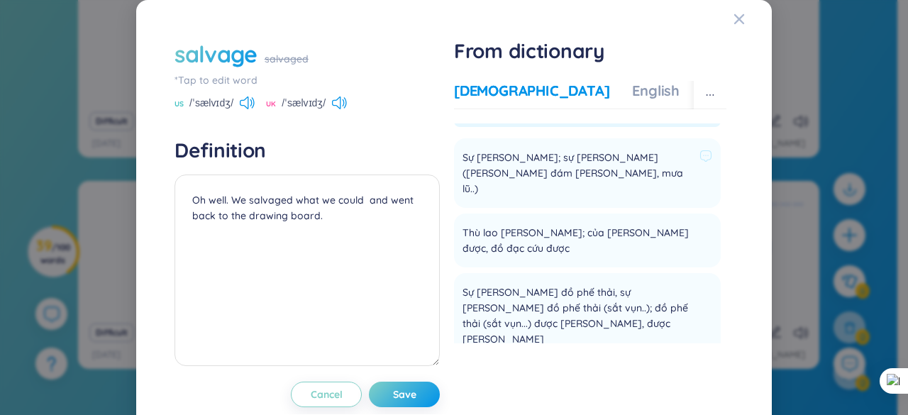
scroll to position [0, 0]
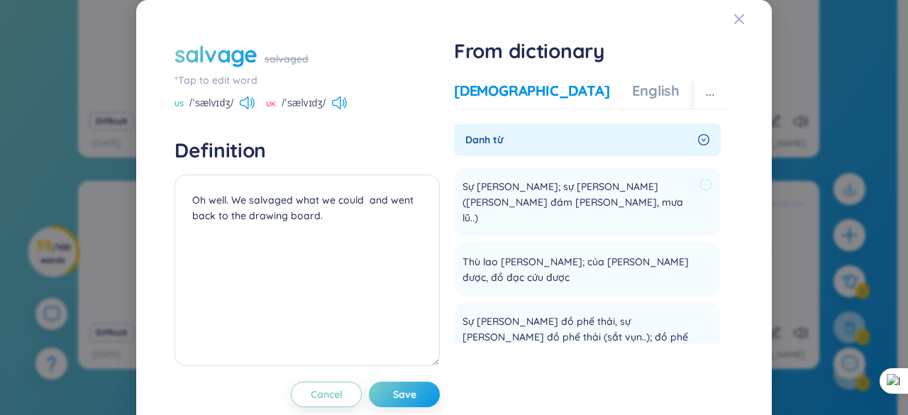
click at [468, 191] on span "Sự [PERSON_NAME]; sự [PERSON_NAME] ([PERSON_NAME] đám [PERSON_NAME], mưa lũ..)" at bounding box center [578, 202] width 231 height 47
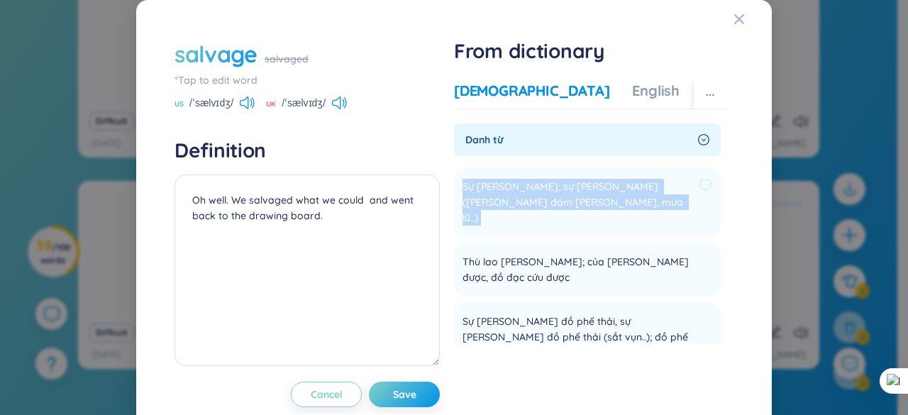
click at [468, 191] on span "Sự [PERSON_NAME]; sự [PERSON_NAME] ([PERSON_NAME] đám [PERSON_NAME], mưa lũ..)" at bounding box center [578, 202] width 231 height 47
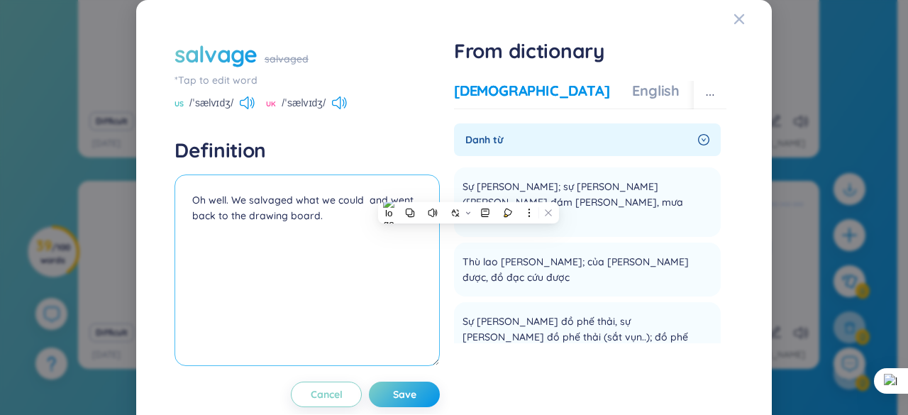
click at [188, 199] on textarea "Oh well. We salvaged what we could and went back to the drawing board." at bounding box center [307, 271] width 265 height 192
paste textarea "Sự [PERSON_NAME]; sự [PERSON_NAME] ([PERSON_NAME] đám [PERSON_NAME], mưa lũ..)"
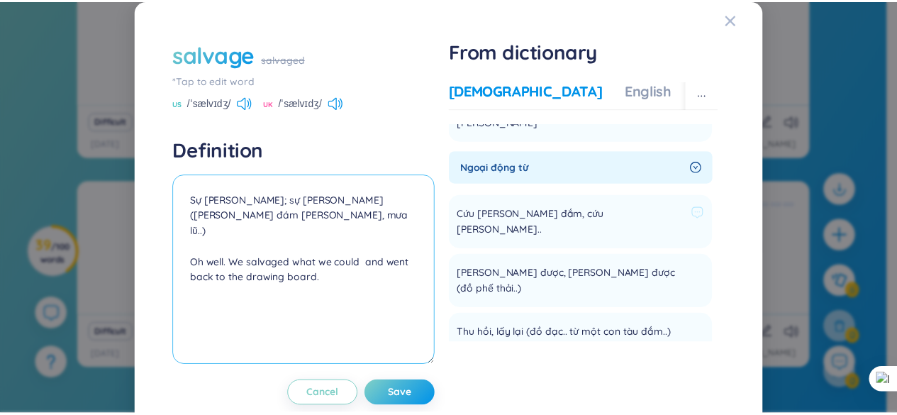
scroll to position [284, 0]
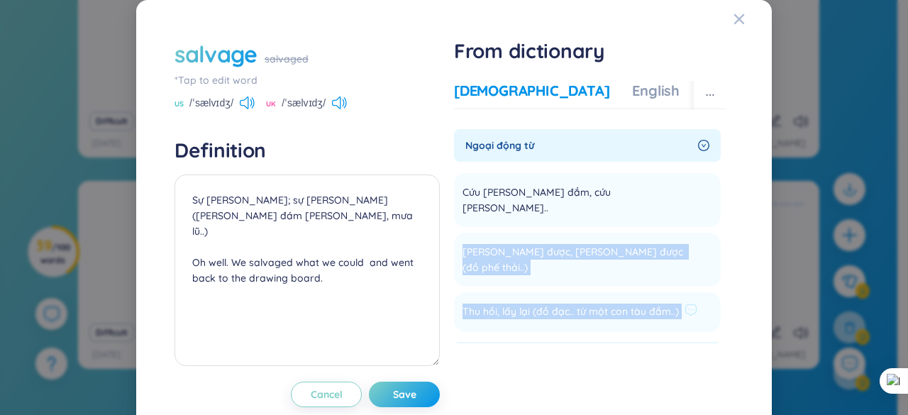
drag, startPoint x: 455, startPoint y: 191, endPoint x: 673, endPoint y: 236, distance: 221.6
click at [673, 236] on ul "Cứu [PERSON_NAME] đắm, cứu [PERSON_NAME].. Add [PERSON_NAME] được, [PERSON_NAME…" at bounding box center [587, 249] width 267 height 165
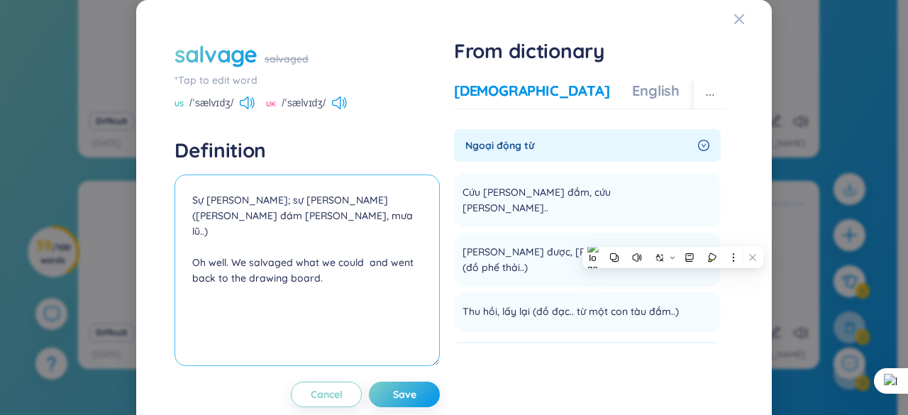
click at [194, 215] on textarea "Sự [PERSON_NAME]; sự [PERSON_NAME] ([PERSON_NAME] đám [PERSON_NAME], mưa lũ..) …" at bounding box center [307, 271] width 265 height 192
paste textarea "[PERSON_NAME] được, [PERSON_NAME] được (đồ phế thải..) Thu hồi, lấy lại (đồ đạc…"
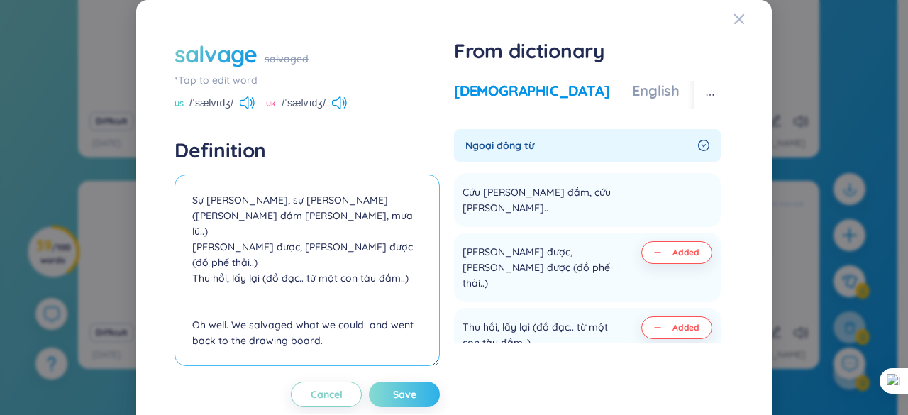
type textarea "Sự [PERSON_NAME]; sự [PERSON_NAME] ([PERSON_NAME] đám [PERSON_NAME], mưa lũ..) …"
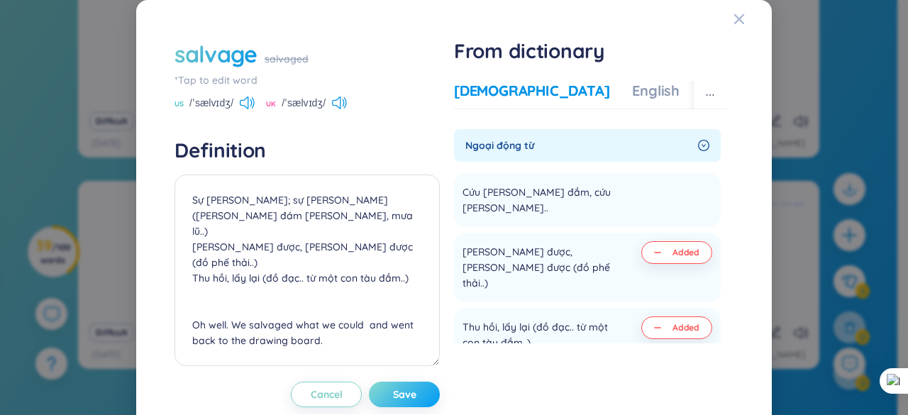
click at [409, 395] on span "Save" at bounding box center [404, 394] width 23 height 14
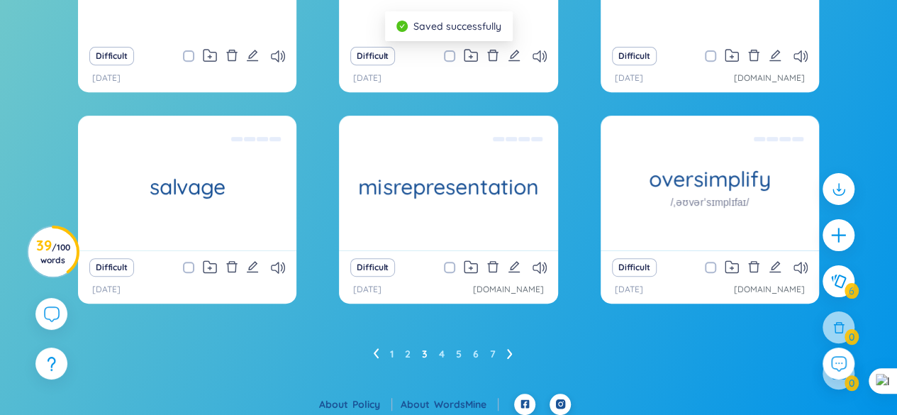
scroll to position [288, 0]
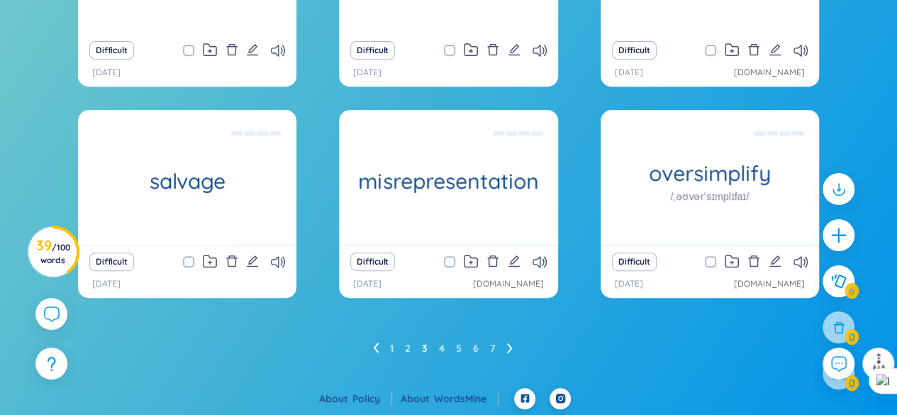
click at [437, 344] on ul "1 2 3 4 5 6 7" at bounding box center [448, 348] width 151 height 23
click at [439, 345] on link "4" at bounding box center [442, 348] width 6 height 21
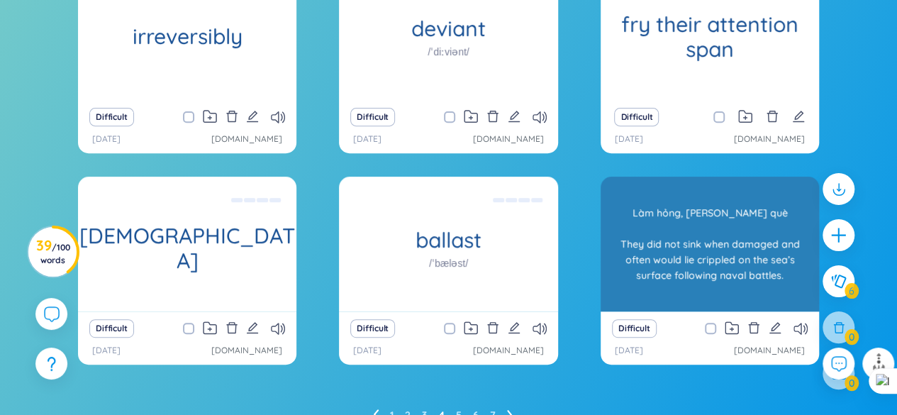
scroll to position [146, 0]
